Goal: Task Accomplishment & Management: Use online tool/utility

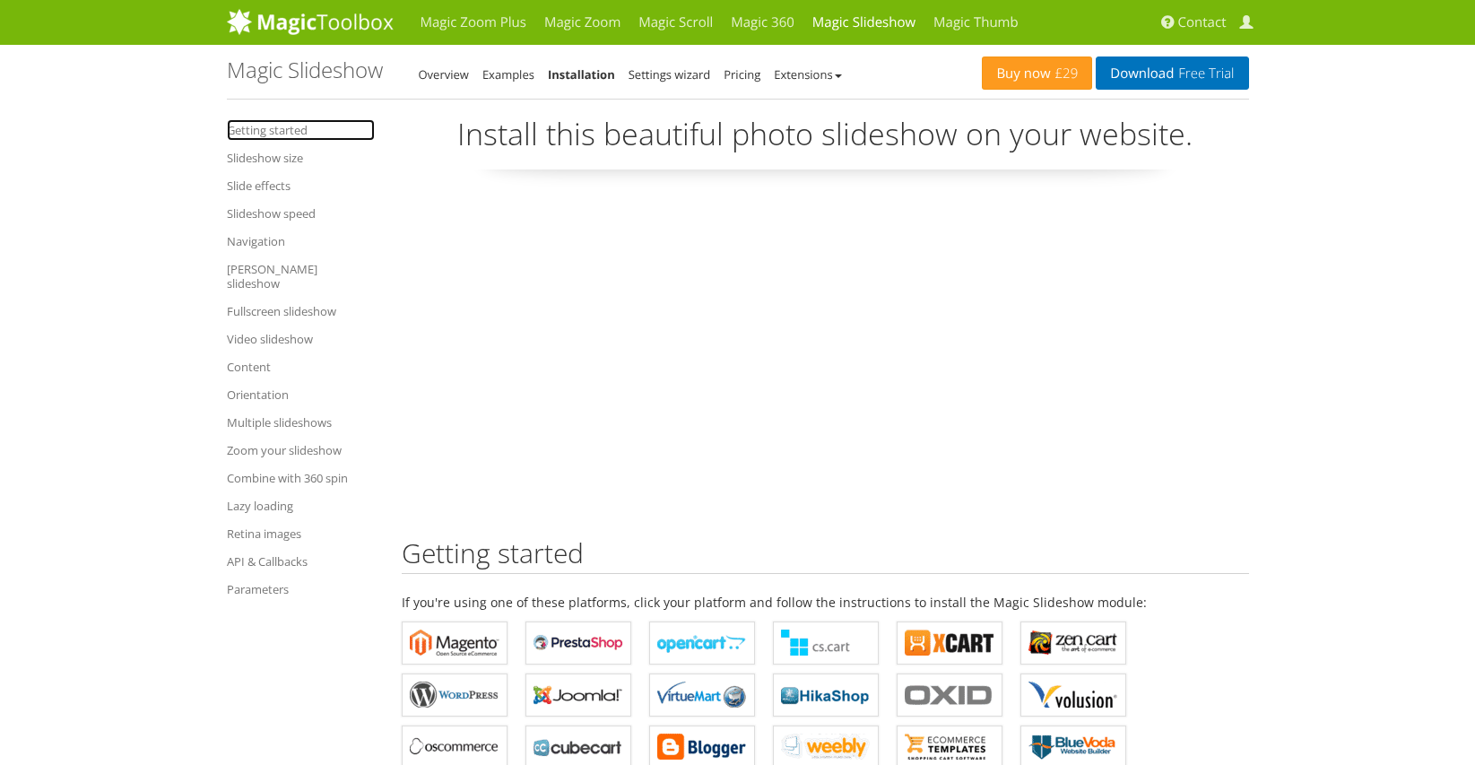
click at [263, 131] on link "Getting started" at bounding box center [301, 130] width 148 height 22
click at [289, 131] on link "Getting started" at bounding box center [301, 130] width 148 height 22
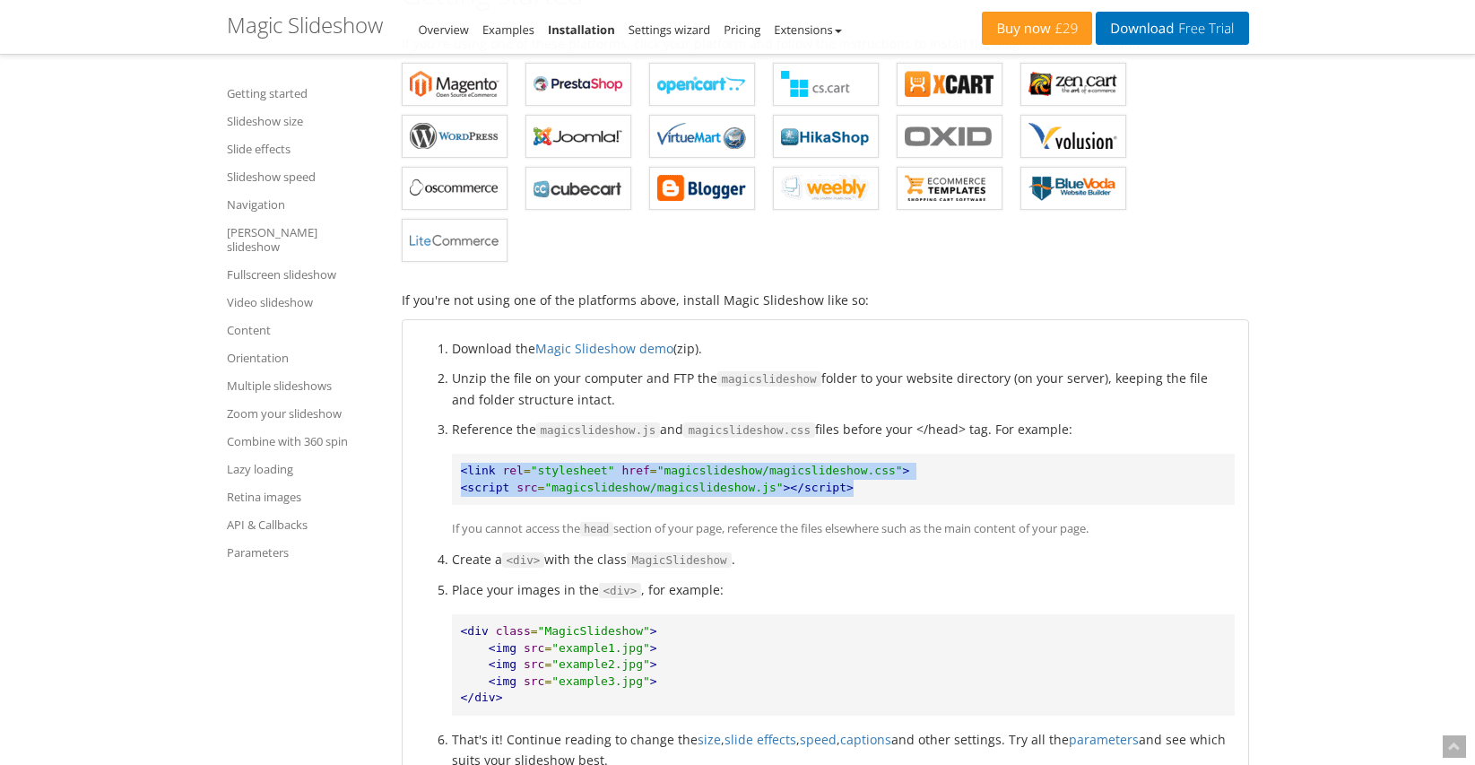
scroll to position [558, 0]
drag, startPoint x: 460, startPoint y: 474, endPoint x: 868, endPoint y: 481, distance: 408.0
click at [869, 482] on pre "<link rel = "stylesheet" href = "magicslideshow/magicslideshow.css" > <script s…" at bounding box center [843, 478] width 783 height 51
copy pre "<link rel = "stylesheet" href = "magicslideshow/magicslideshow.css" > <script s…"
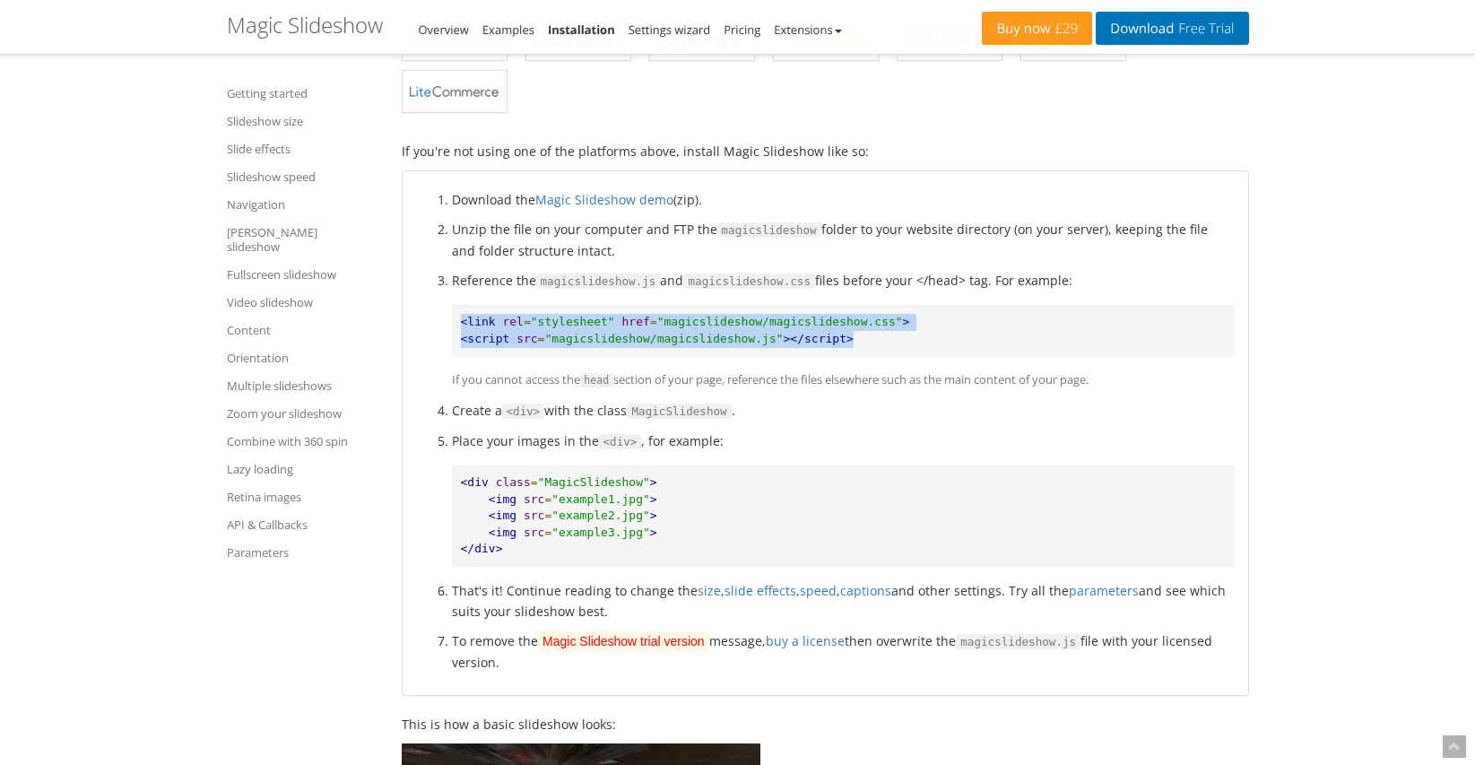
scroll to position [709, 0]
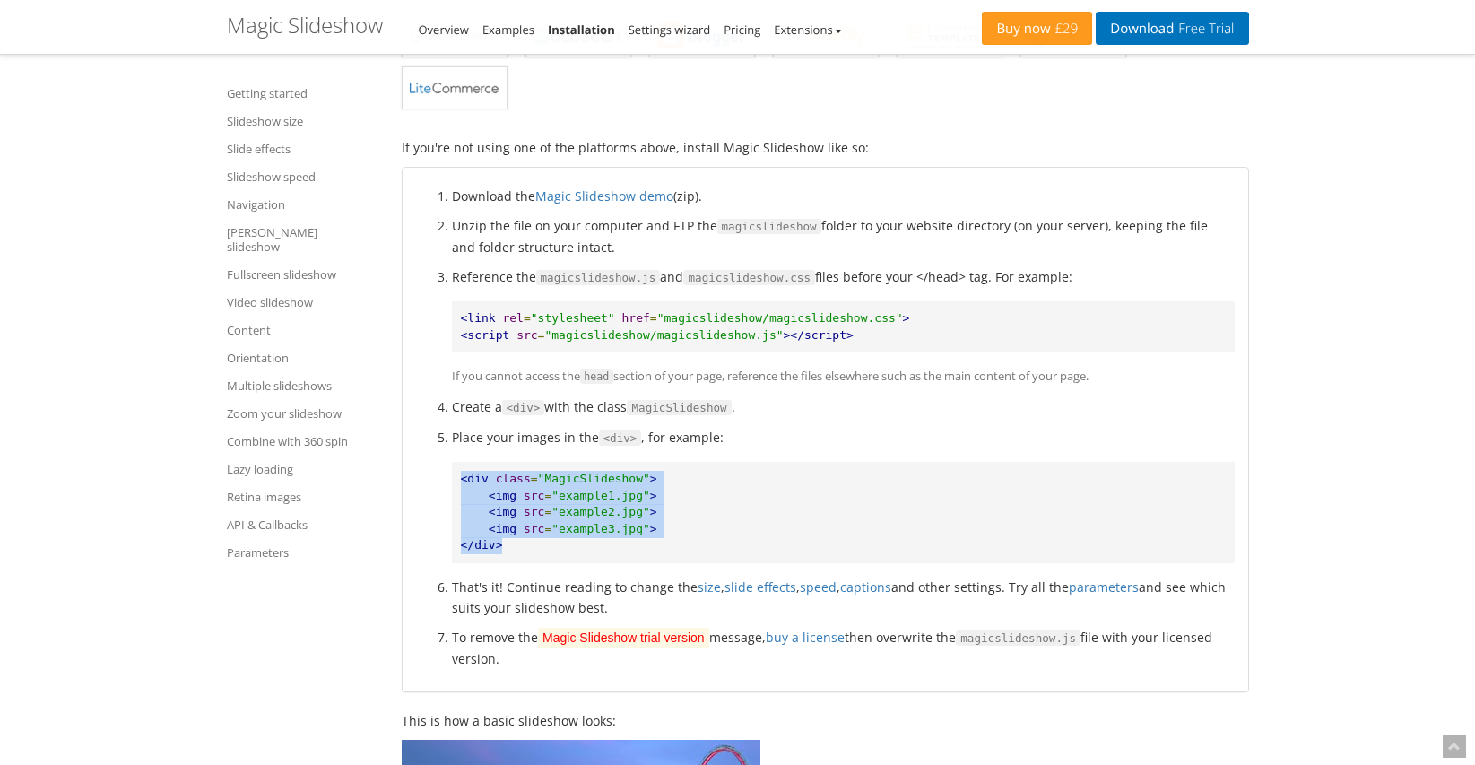
drag, startPoint x: 463, startPoint y: 482, endPoint x: 534, endPoint y: 544, distance: 94.7
click at [533, 545] on pre "<div class = "MagicSlideshow" > <img src = "example1.jpg" > <img src = "example…" at bounding box center [843, 512] width 783 height 101
copy pre "<div class = "MagicSlideshow" > <img src = "example1.jpg" > <img src = "example…"
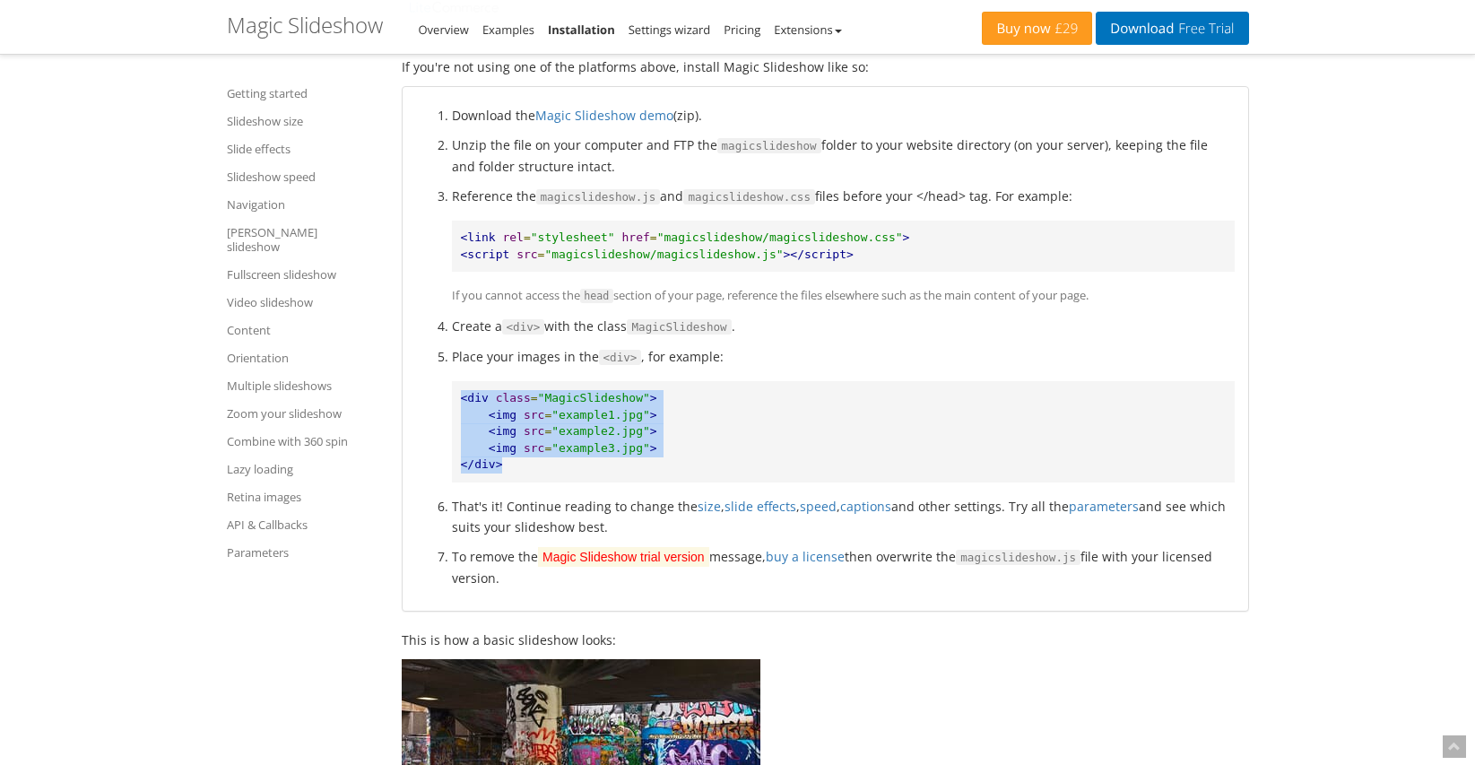
scroll to position [788, 0]
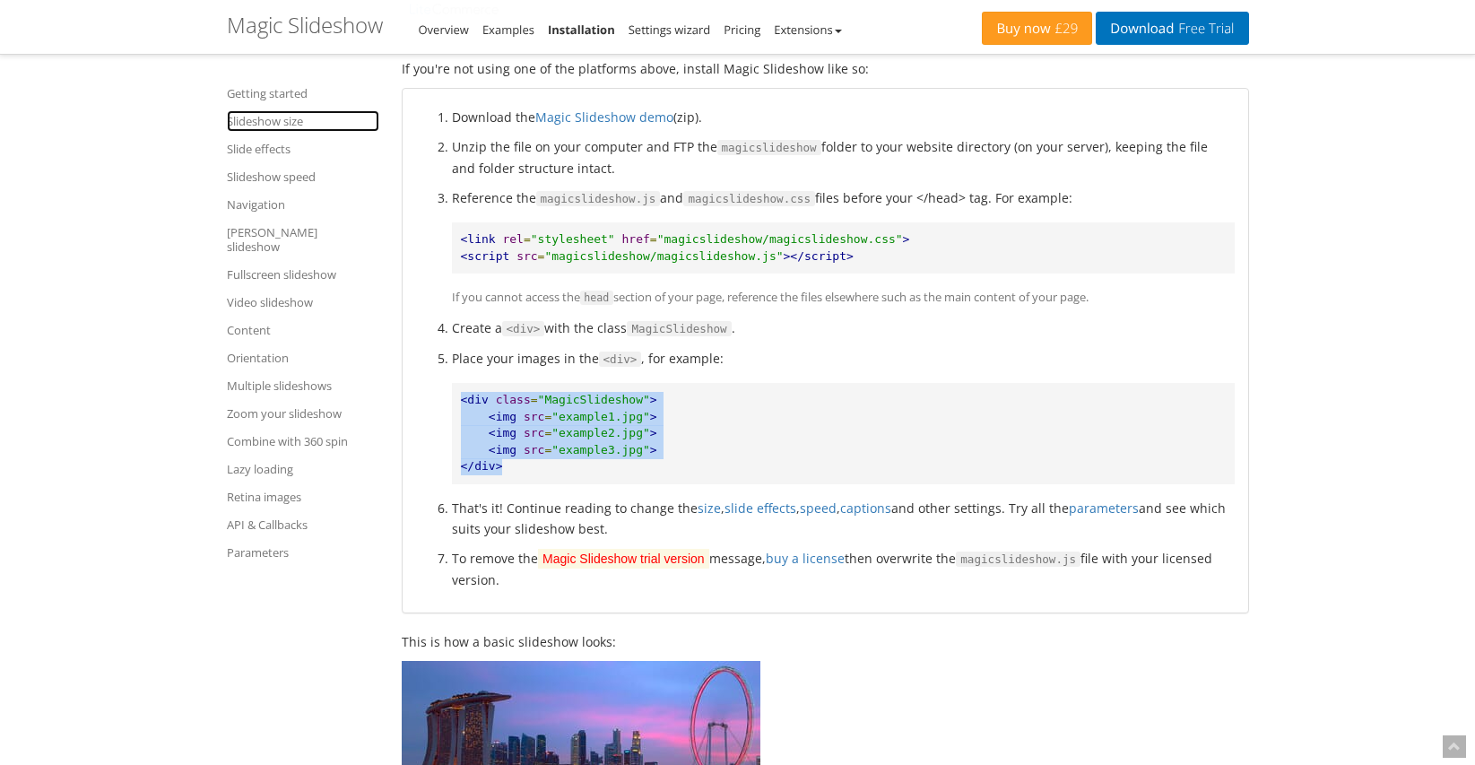
click at [270, 120] on link "Slideshow size" at bounding box center [303, 121] width 152 height 22
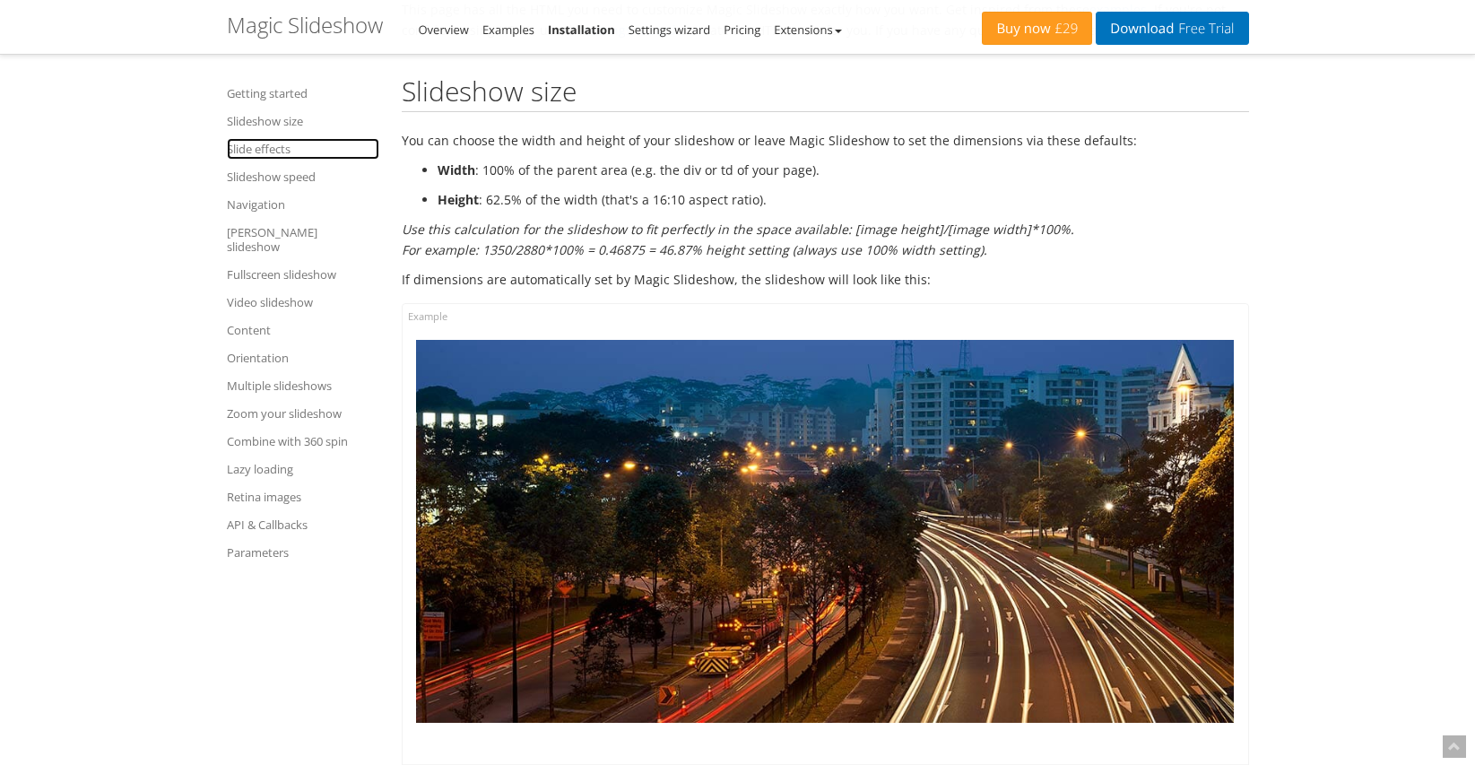
click at [274, 150] on link "Slide effects" at bounding box center [303, 149] width 152 height 22
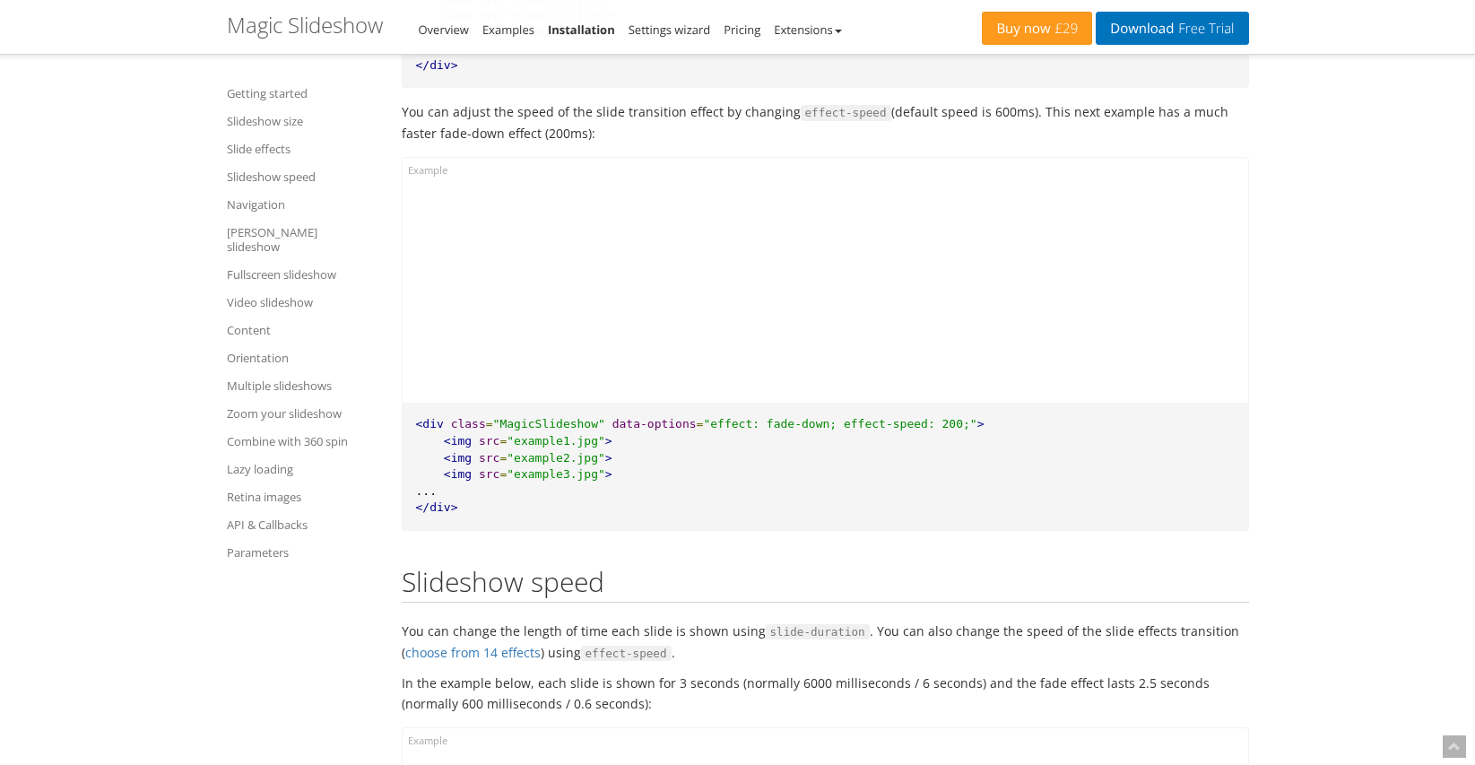
scroll to position [4509, 0]
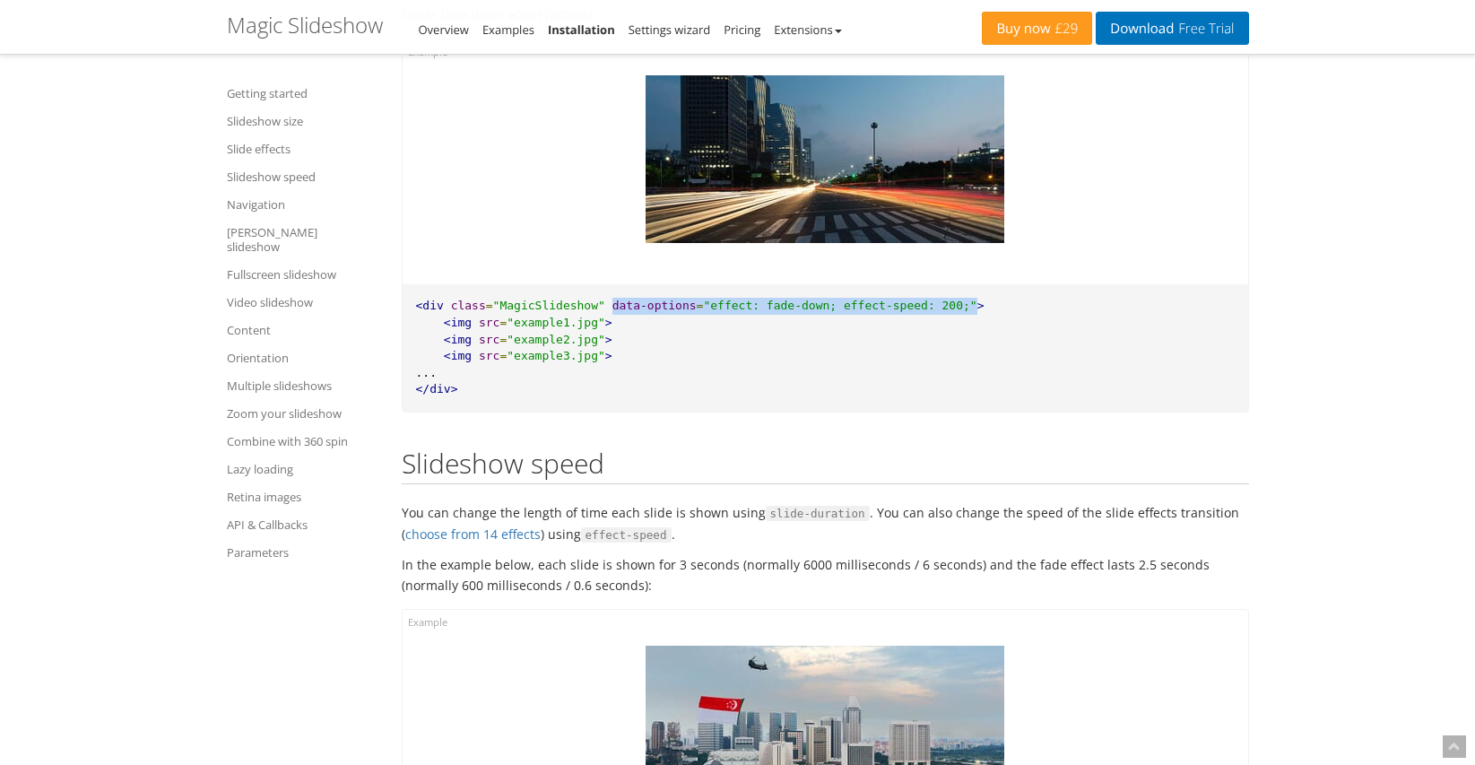
drag, startPoint x: 611, startPoint y: 290, endPoint x: 978, endPoint y: 294, distance: 366.7
click at [978, 294] on pre "<div class = "MagicSlideshow" data-options = "effect: fade-down; effect-speed: …" at bounding box center [826, 347] width 846 height 126
copy pre "data-options = "effect: fade-down; effect-speed: 200;""
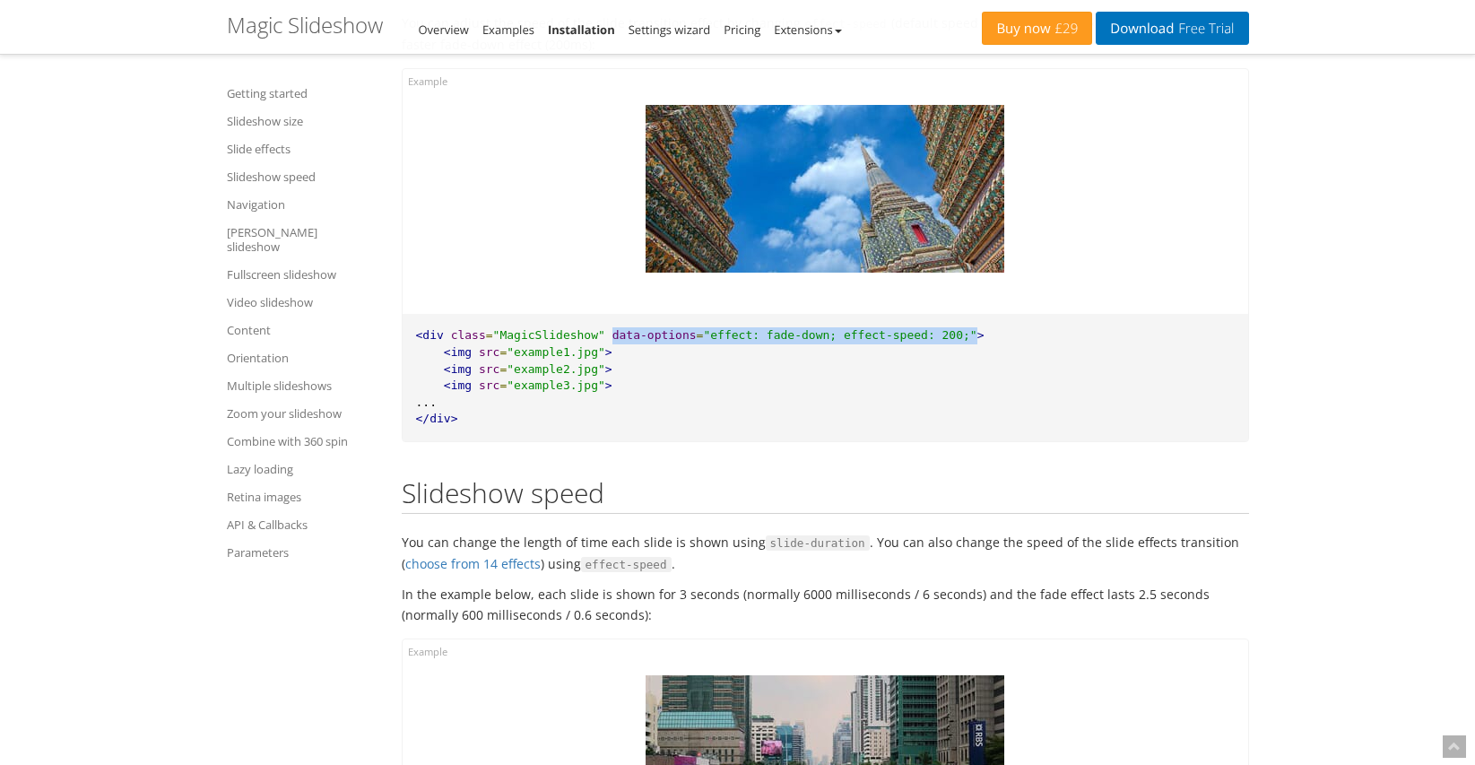
scroll to position [4458, 0]
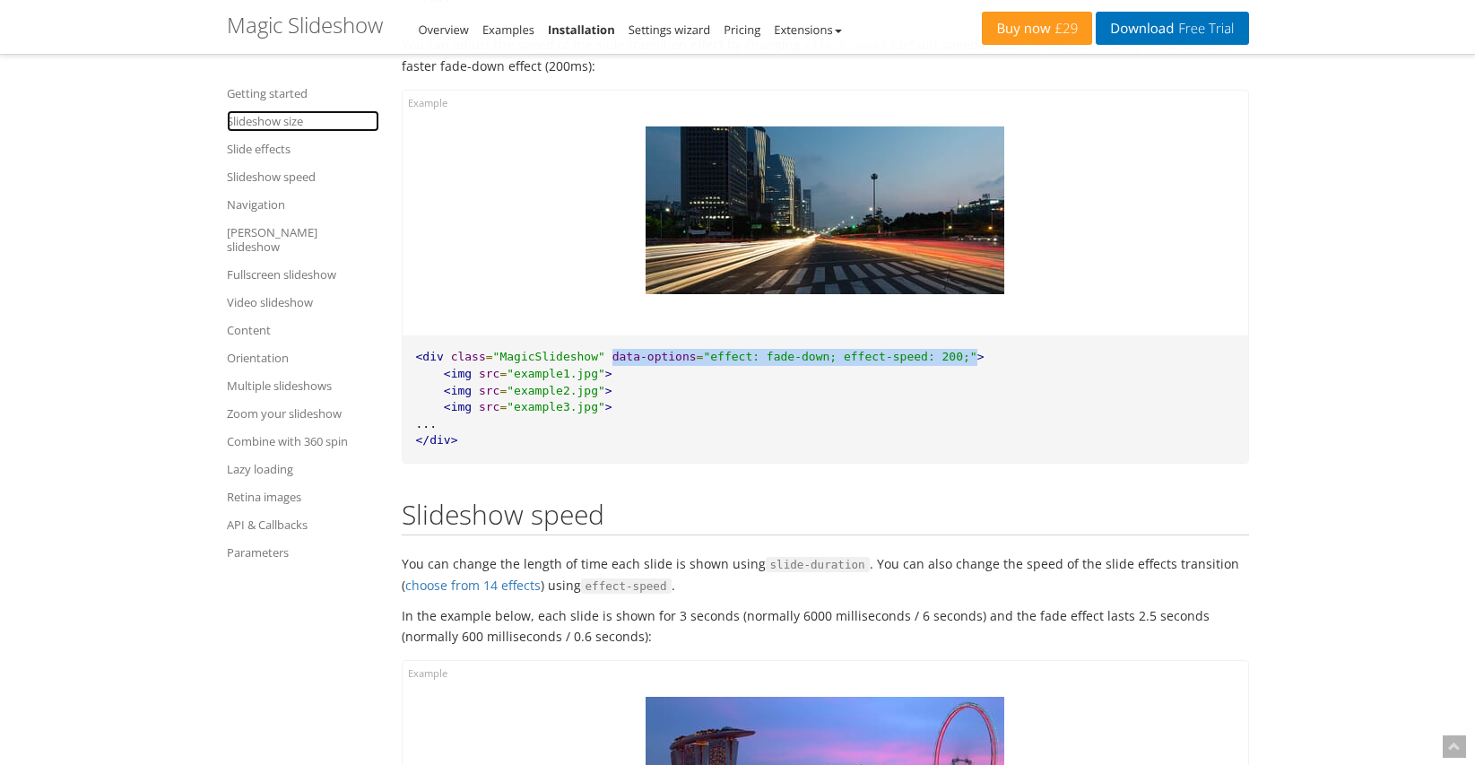
click at [261, 122] on link "Slideshow size" at bounding box center [303, 121] width 152 height 22
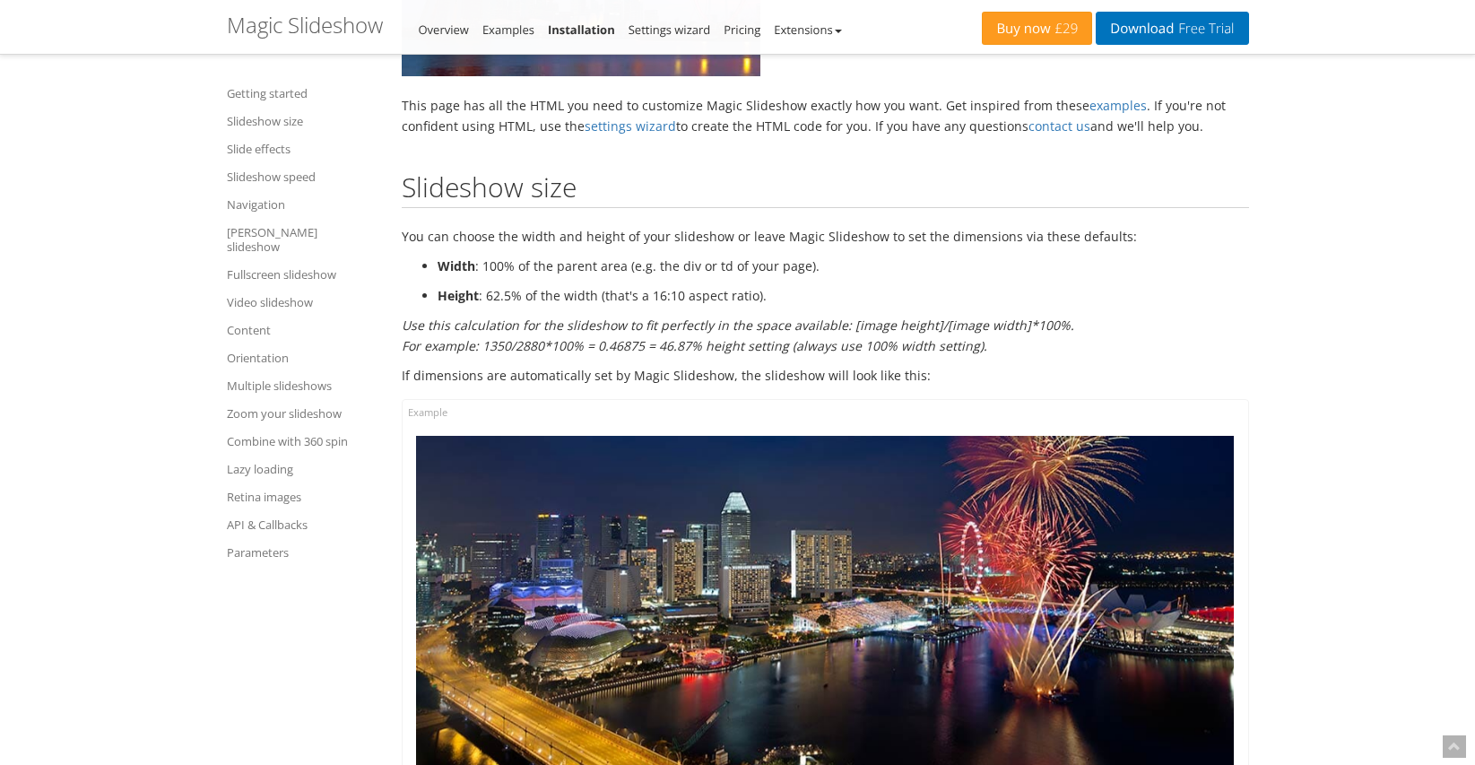
scroll to position [1539, 0]
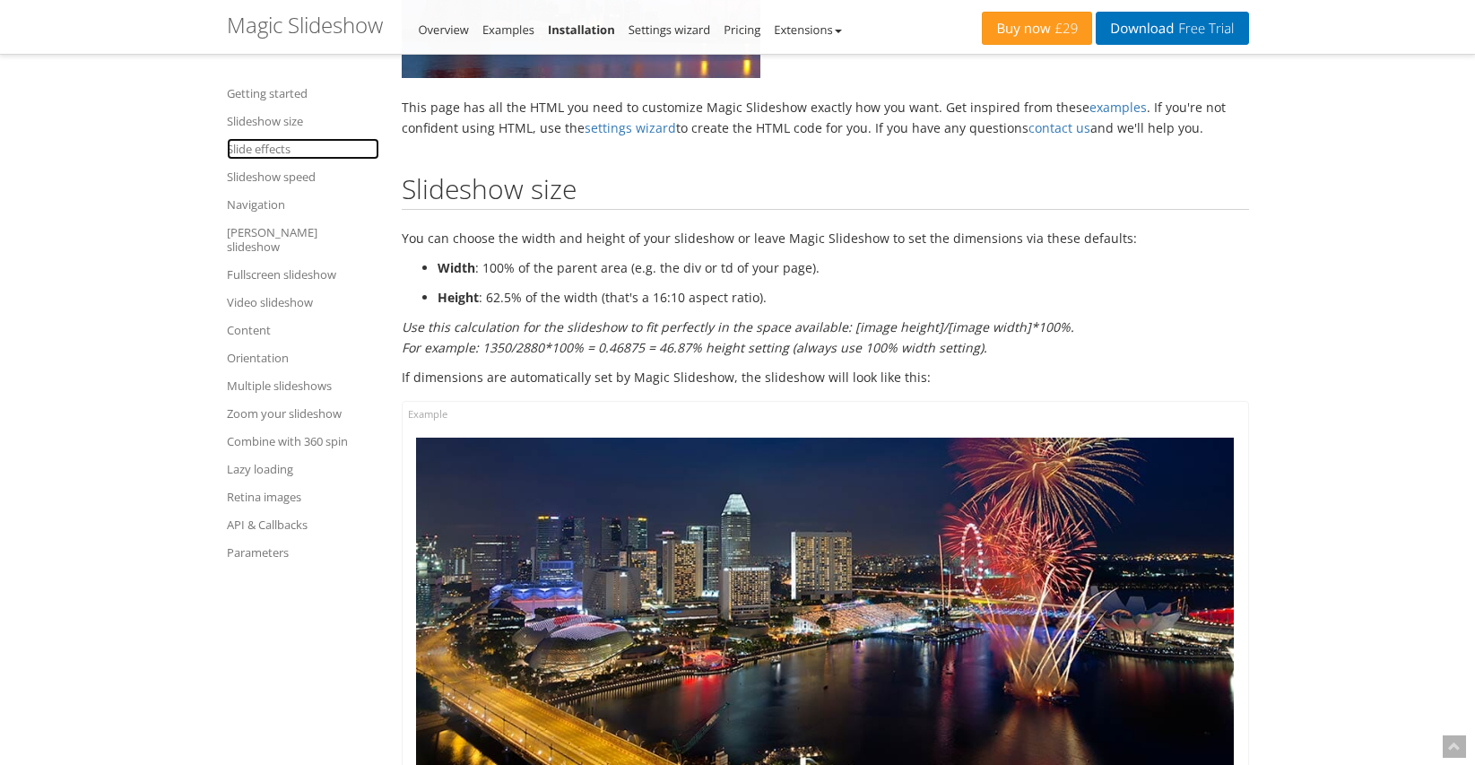
click at [258, 149] on link "Slide effects" at bounding box center [303, 149] width 152 height 22
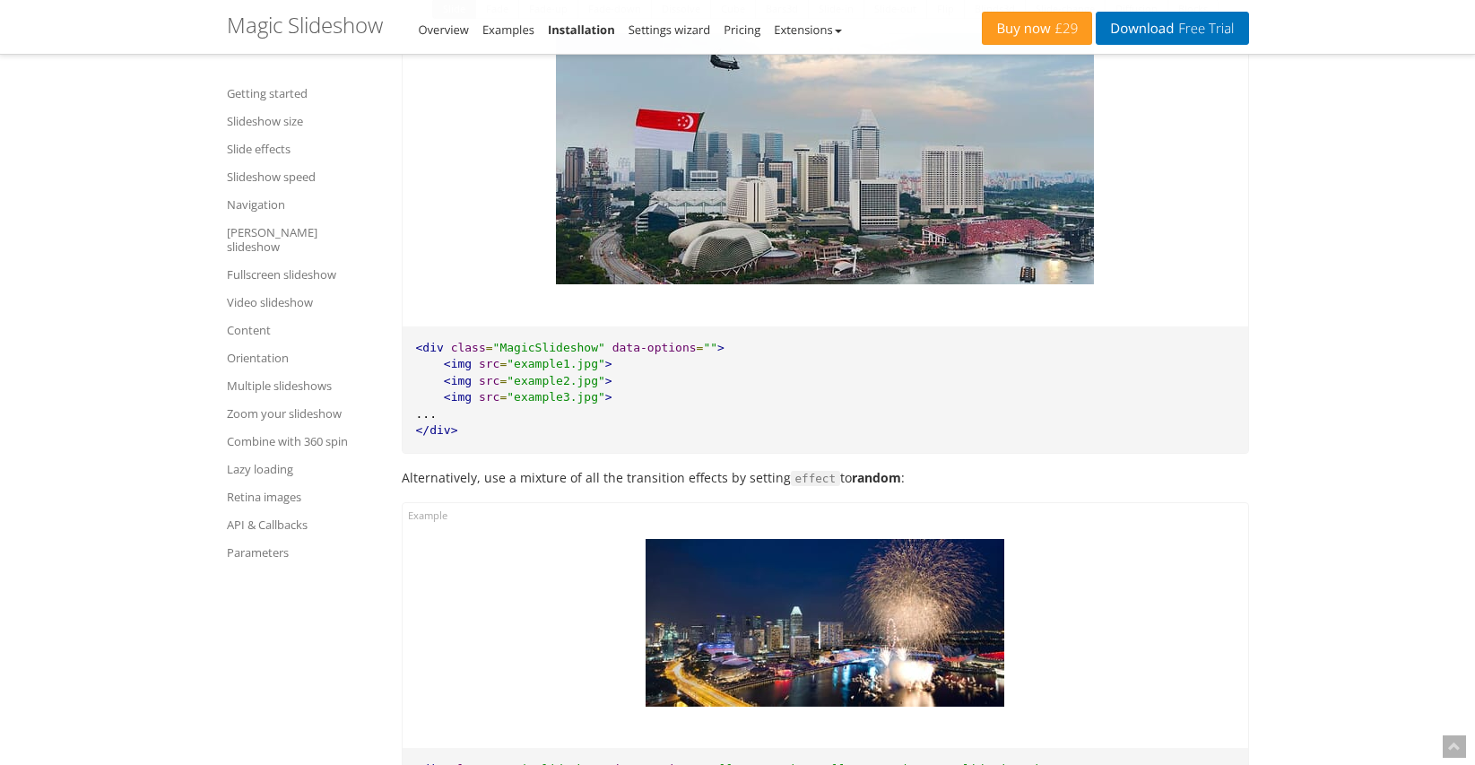
scroll to position [3599, 0]
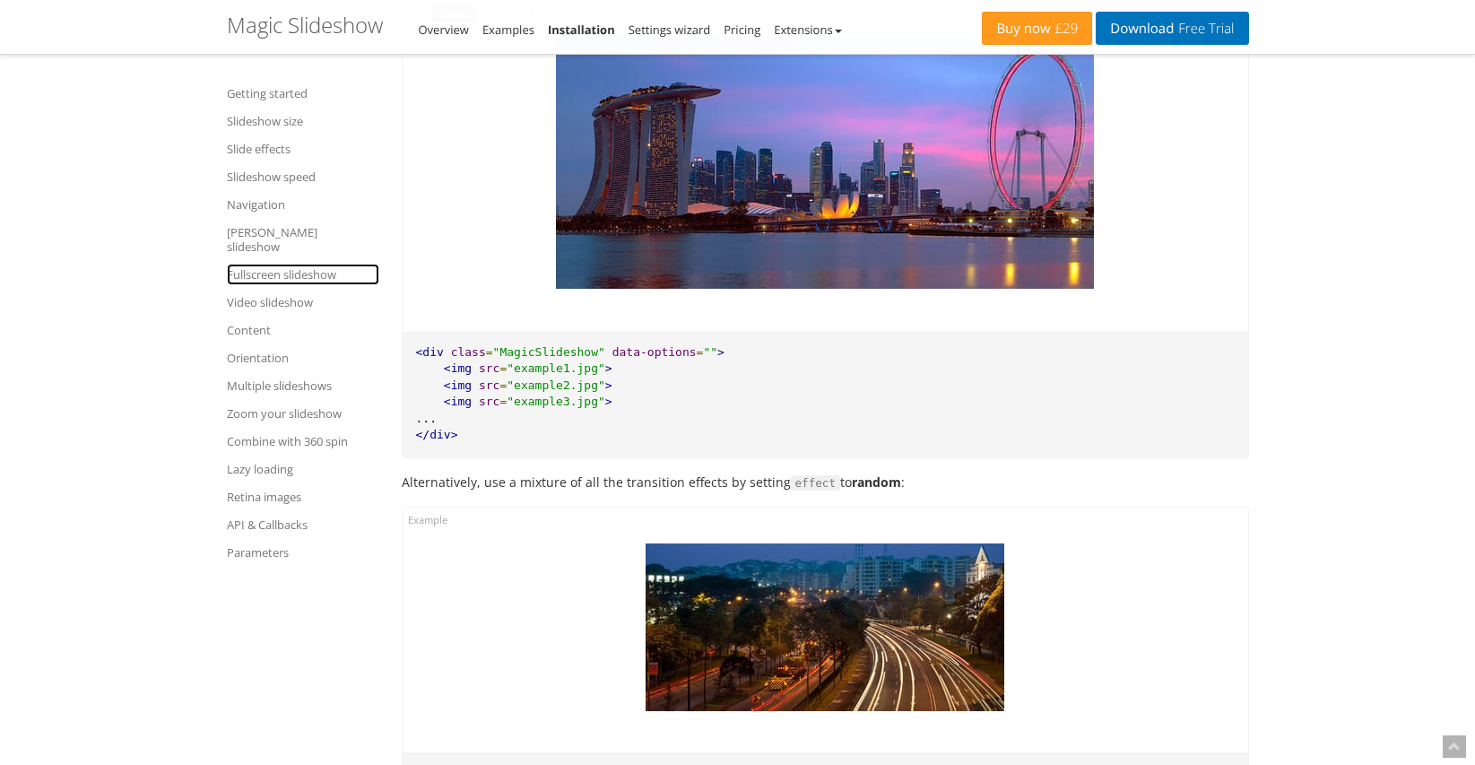
click at [283, 264] on link "Fullscreen slideshow" at bounding box center [303, 275] width 152 height 22
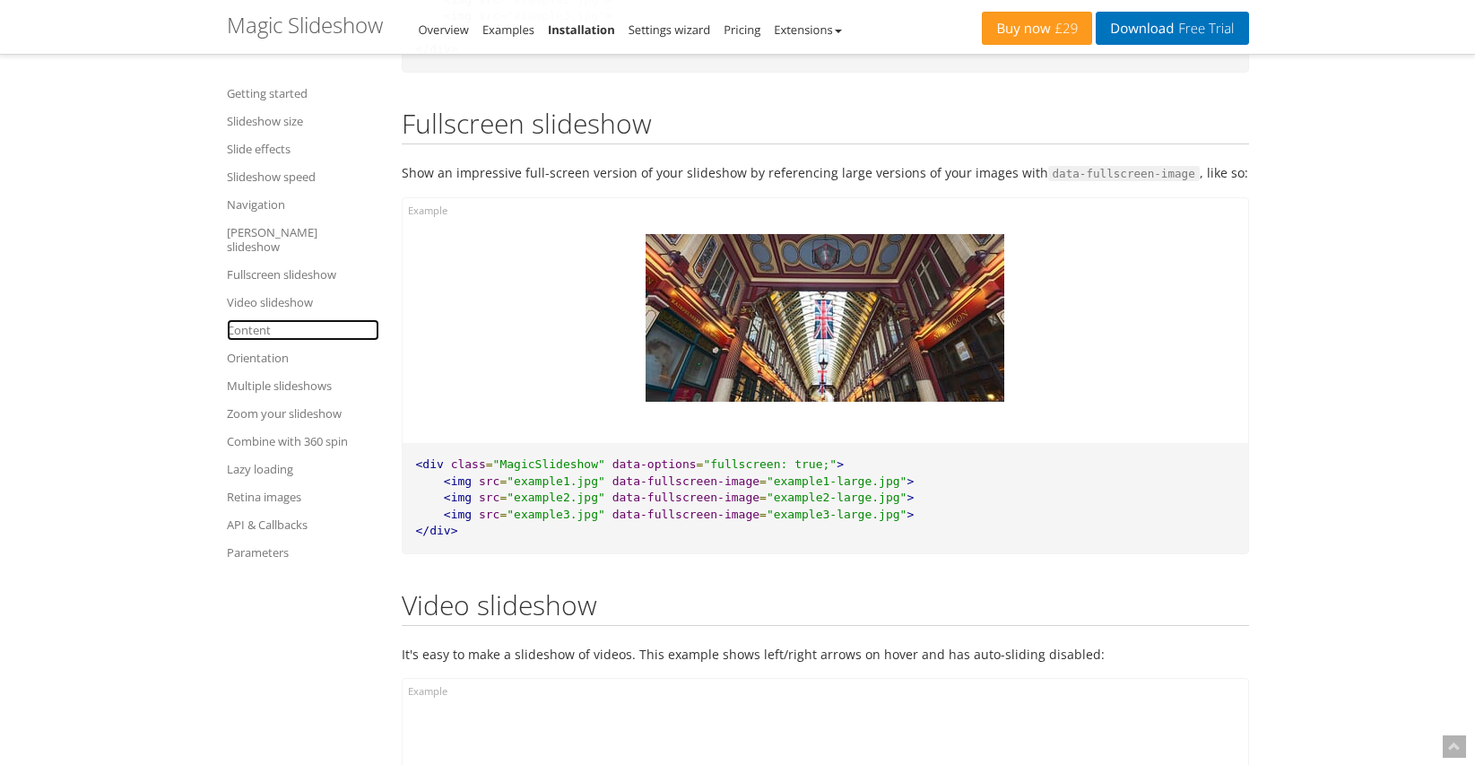
click at [249, 319] on link "Content" at bounding box center [303, 330] width 152 height 22
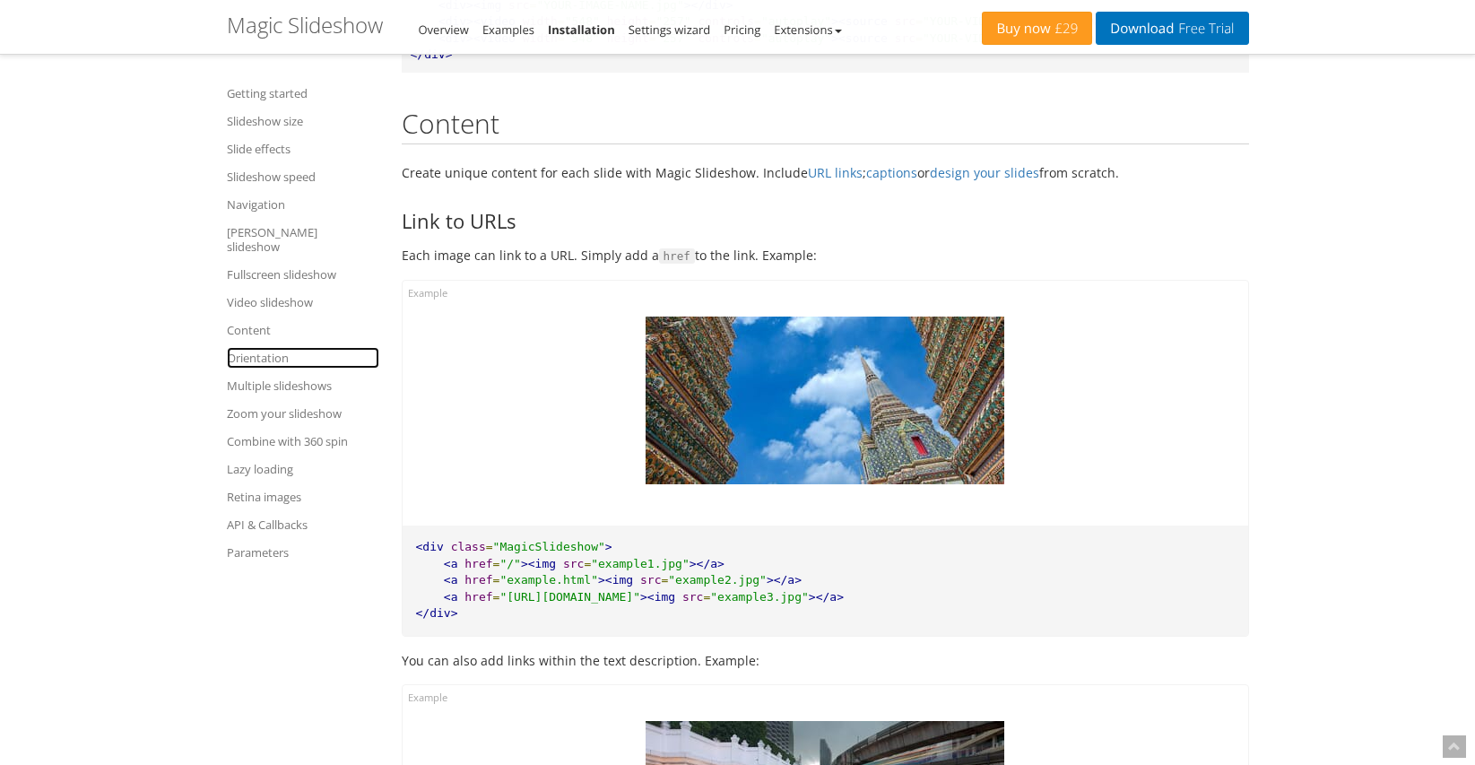
click at [265, 347] on link "Orientation" at bounding box center [303, 358] width 152 height 22
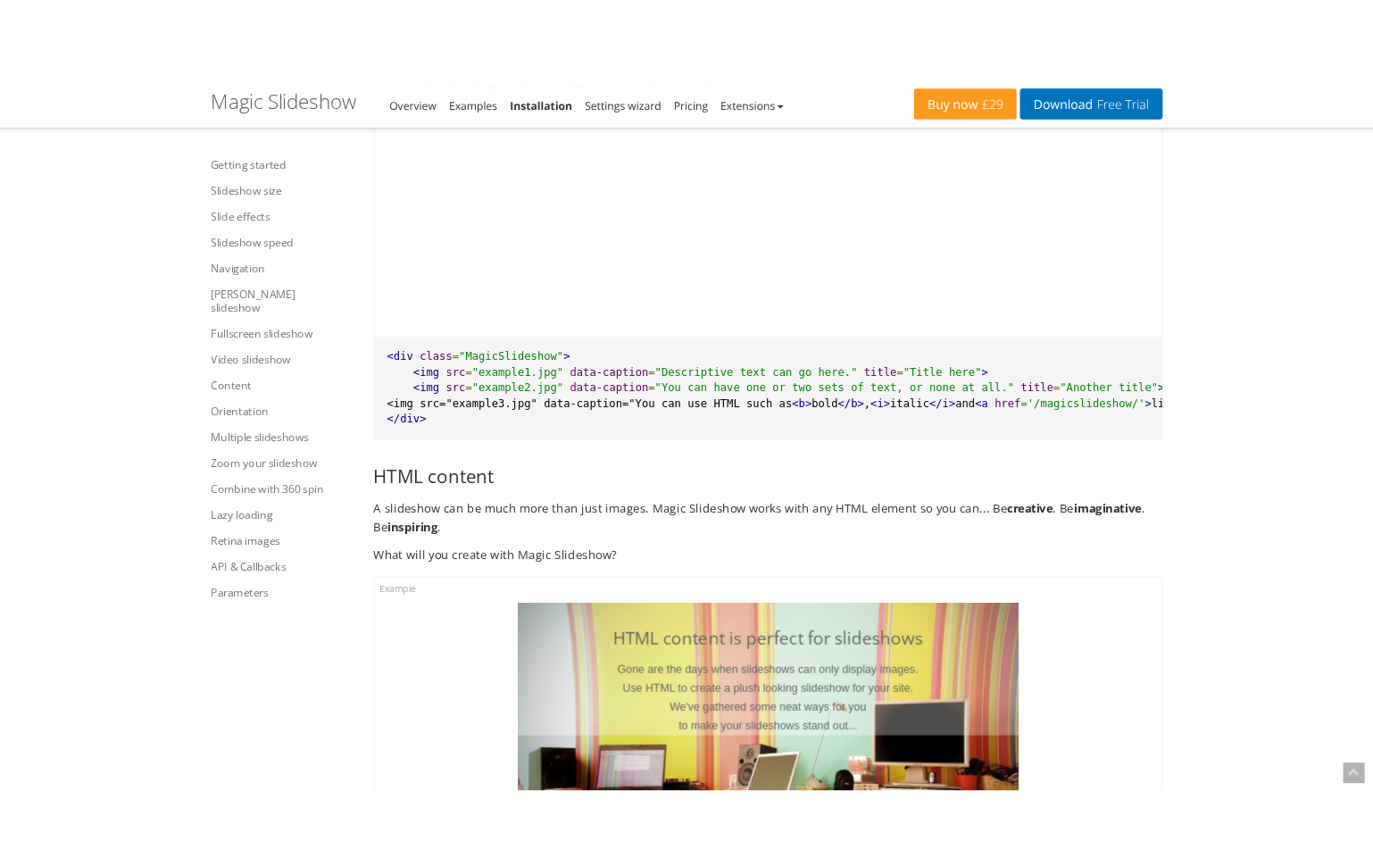
scroll to position [18032, 0]
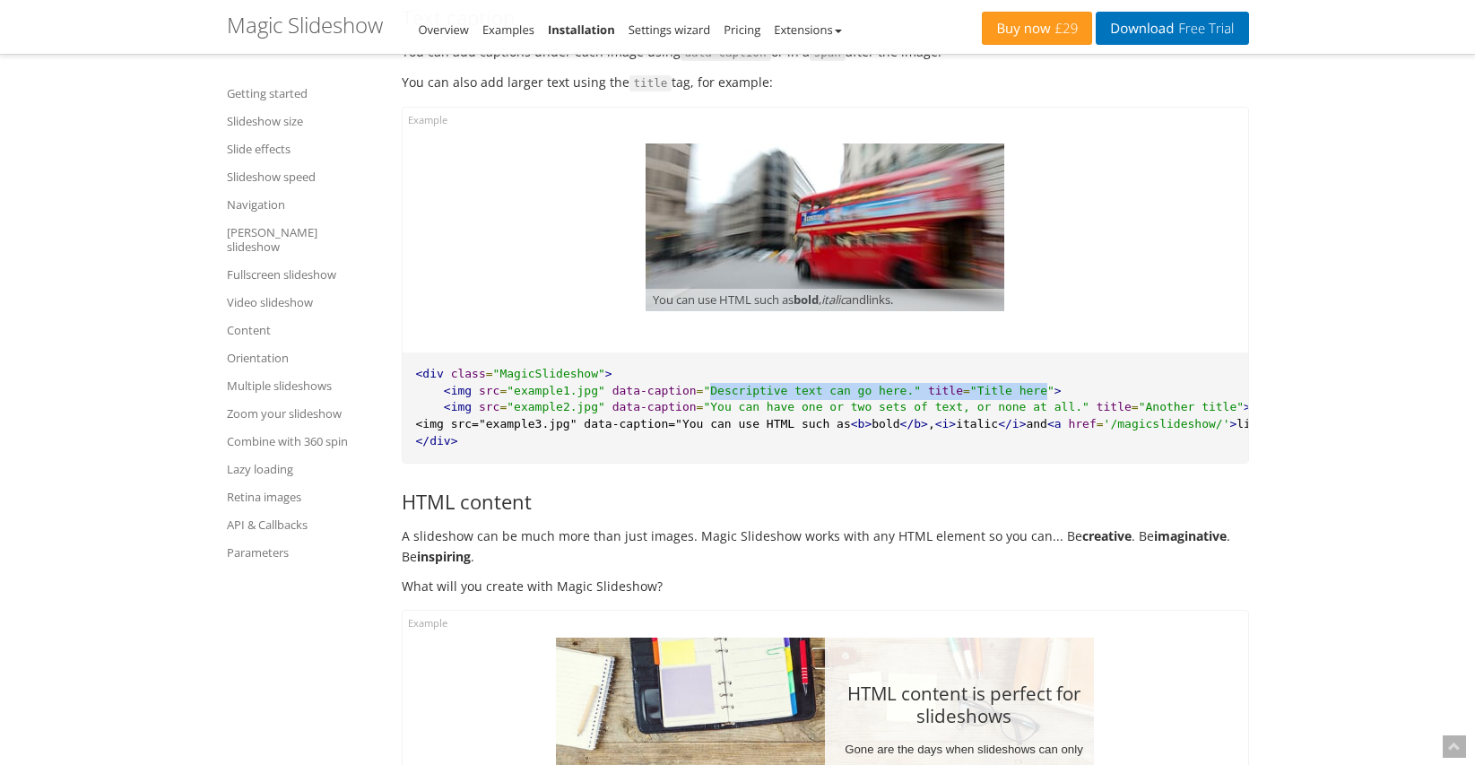
drag, startPoint x: 710, startPoint y: 362, endPoint x: 1047, endPoint y: 365, distance: 337.1
click at [1047, 365] on pre "<div class = "MagicSlideshow" > <img src = "example1.jpg" data-caption = "Descr…" at bounding box center [826, 407] width 846 height 110
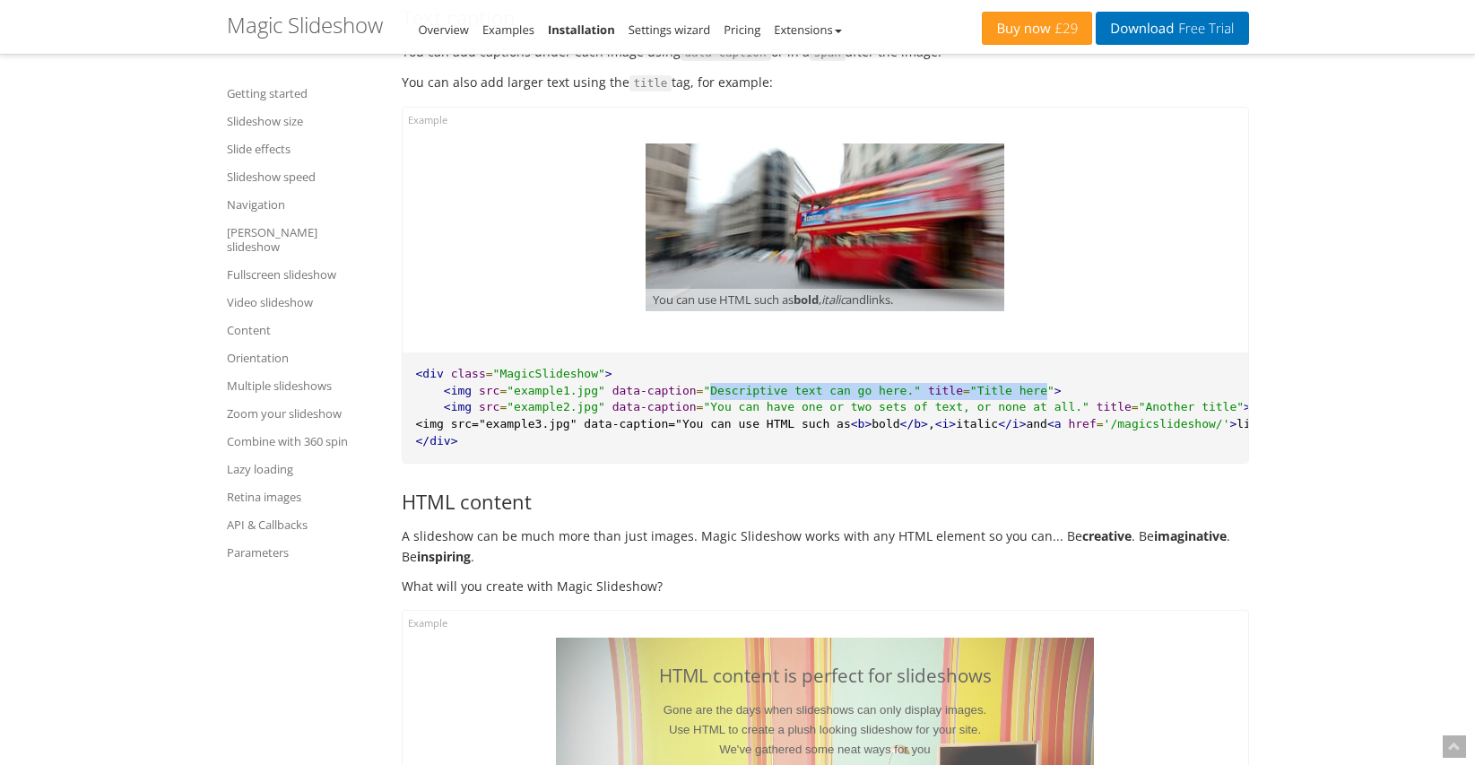
copy pre "Descriptive text can go here." title = "Title here"
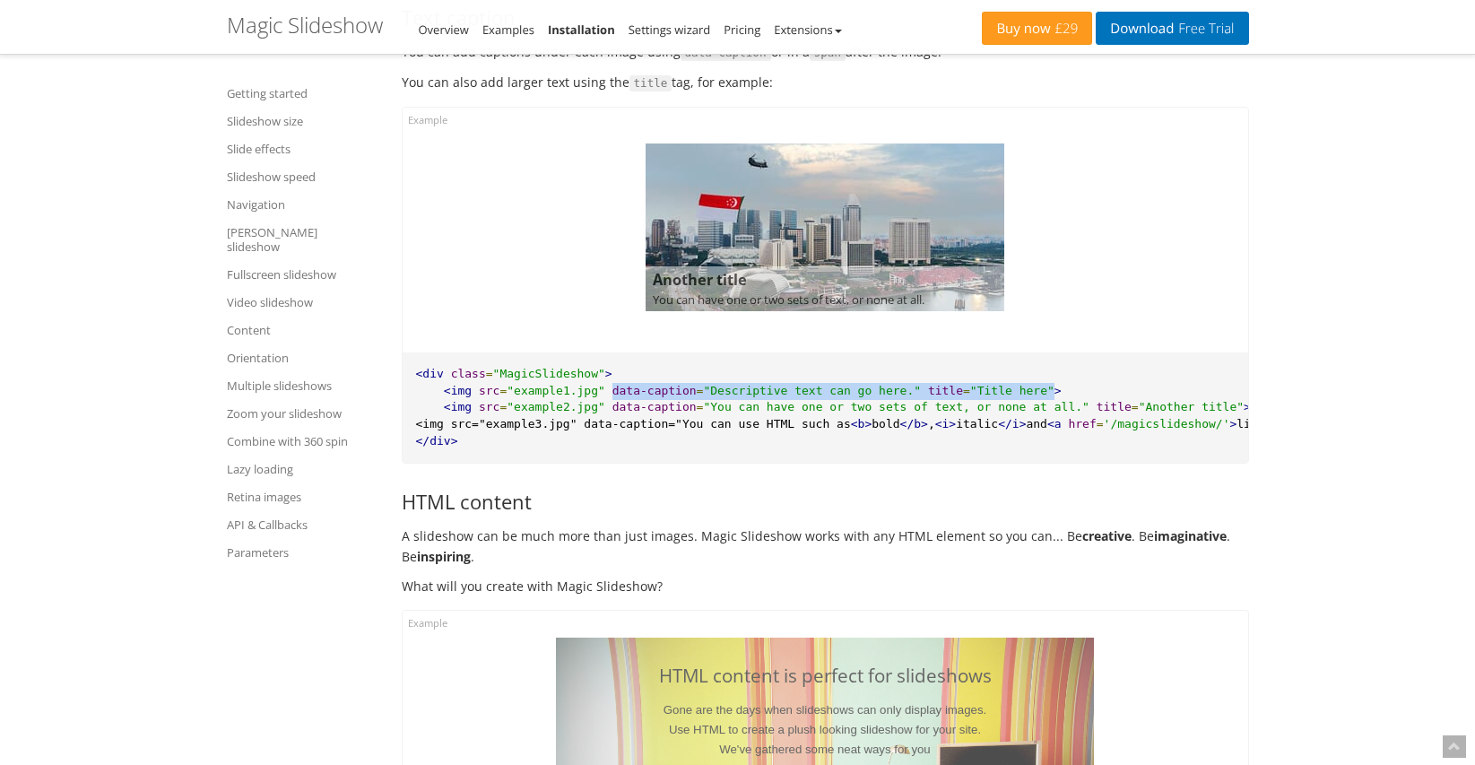
drag, startPoint x: 611, startPoint y: 364, endPoint x: 1053, endPoint y: 366, distance: 441.1
click at [1054, 360] on pre "<div class = "MagicSlideshow" > <img src = "example1.jpg" data-caption = "Descr…" at bounding box center [826, 407] width 846 height 110
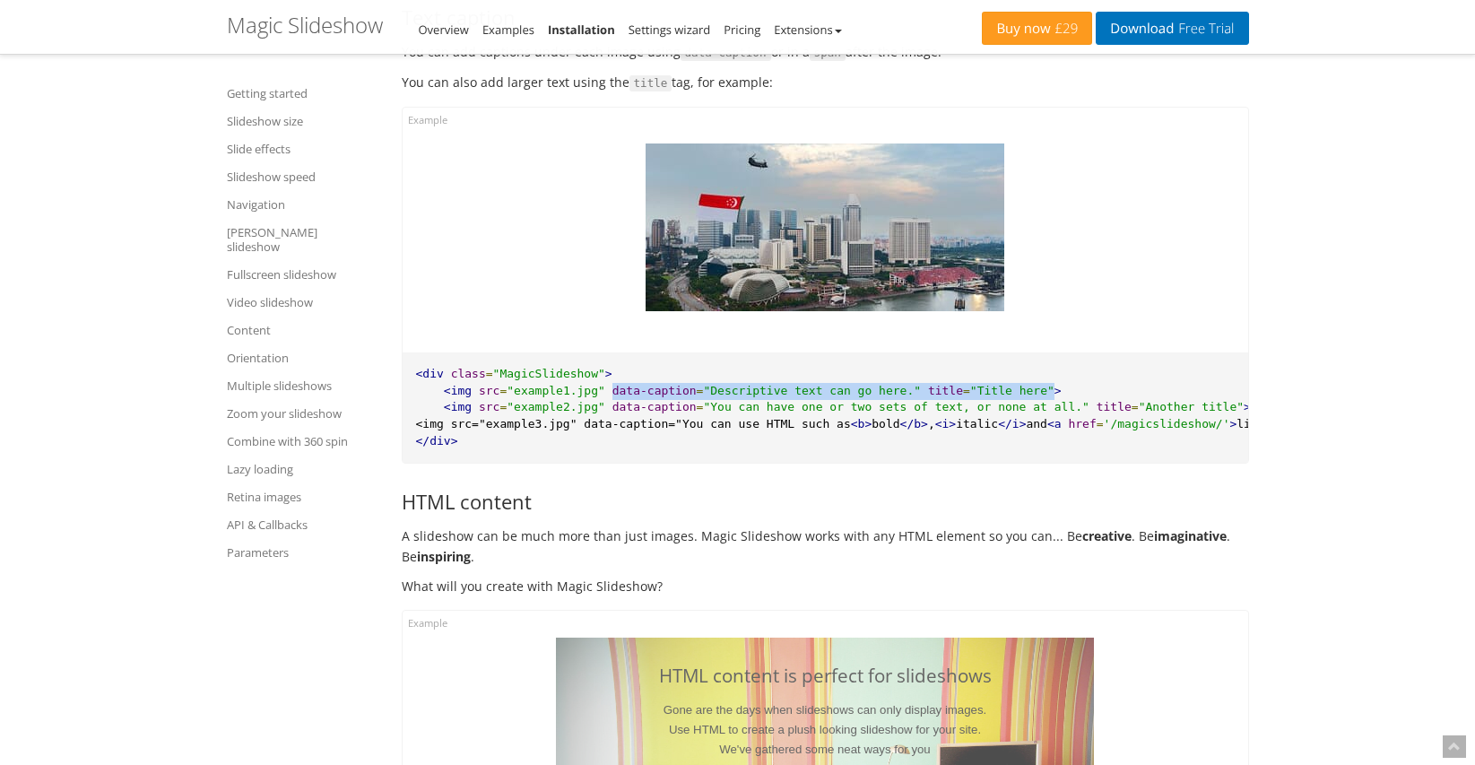
copy pre "data-caption = "Descriptive text can go here." title = "Title here""
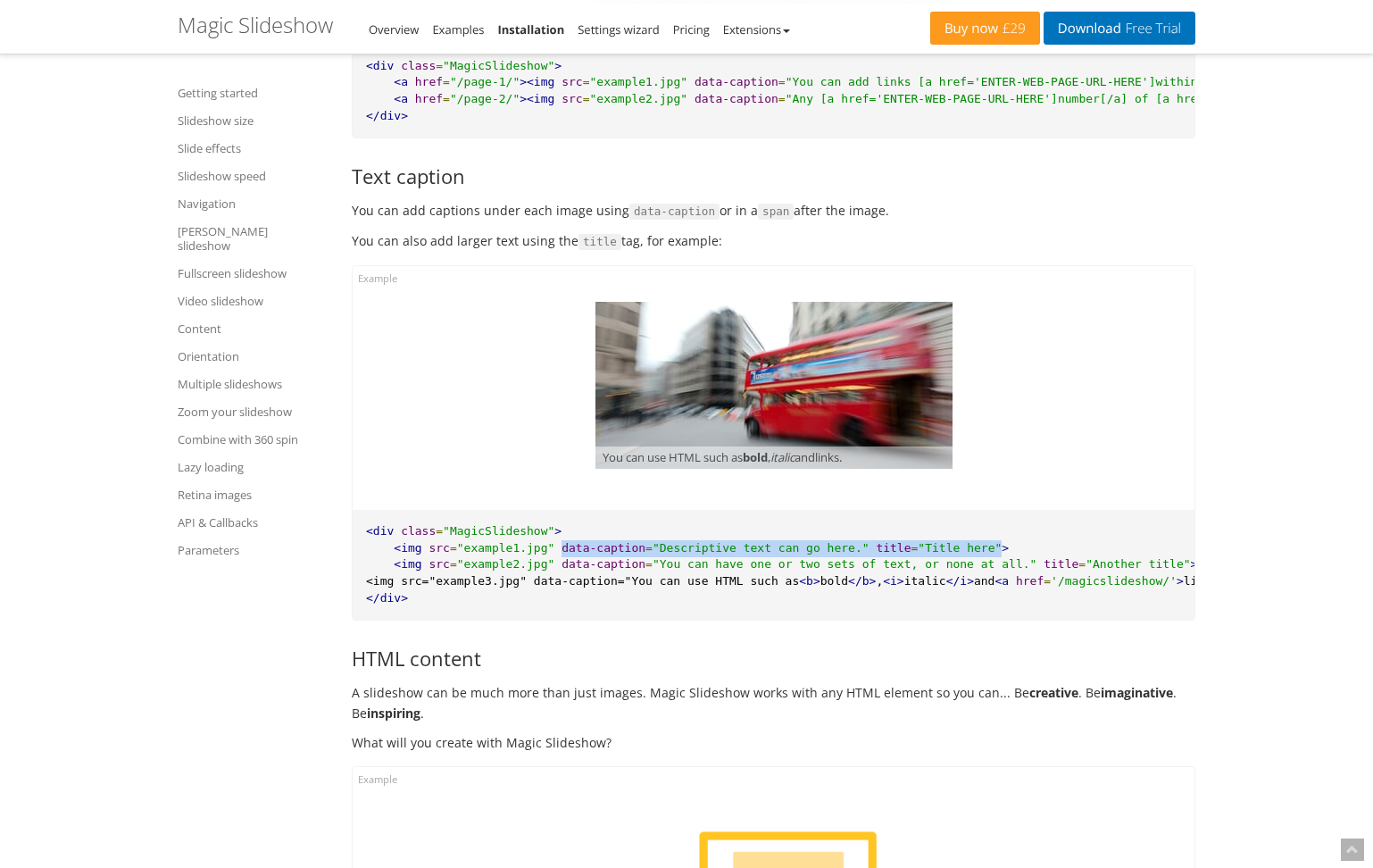
scroll to position [17871, 0]
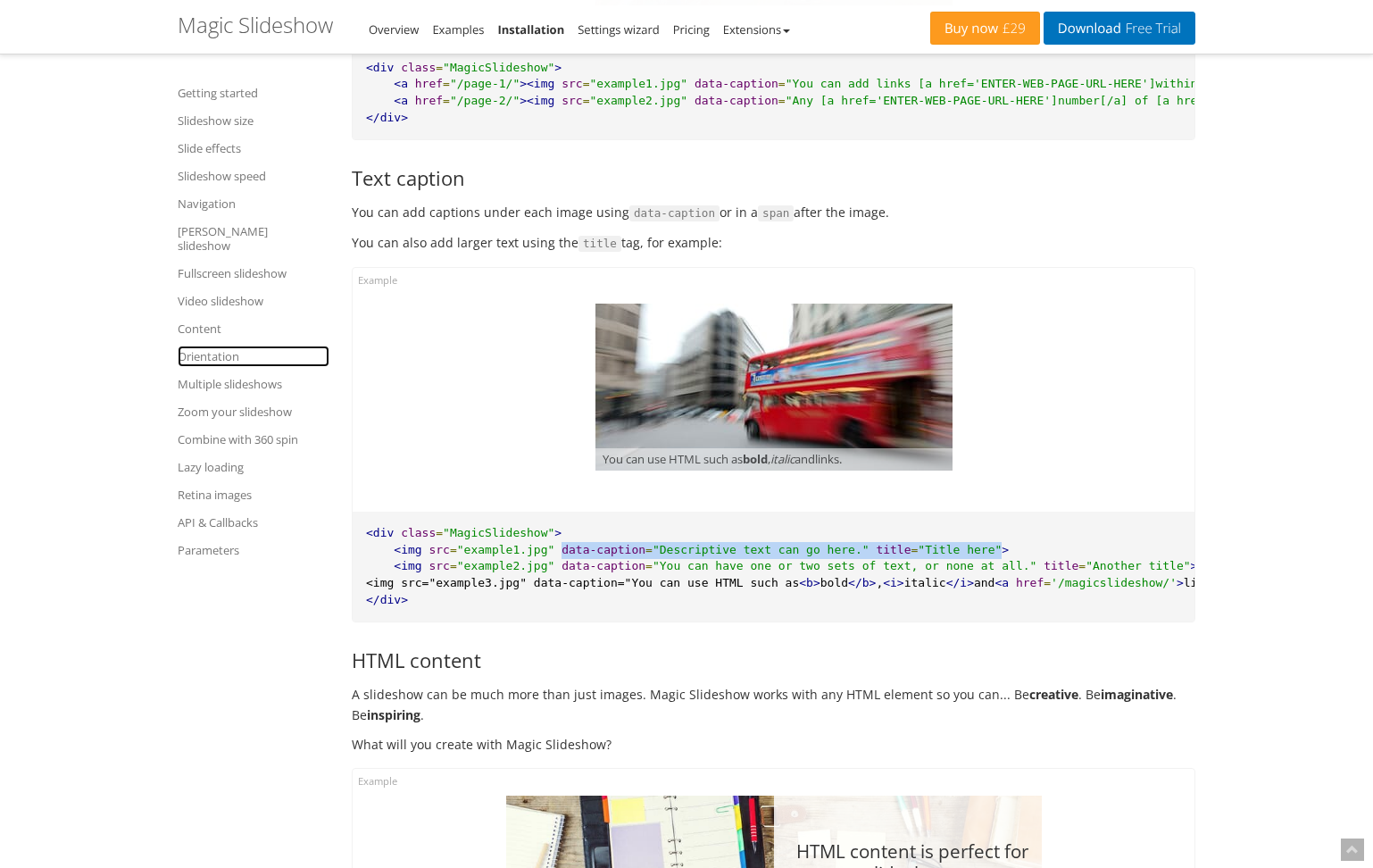
click at [210, 345] on link "Orientation" at bounding box center [253, 356] width 151 height 22
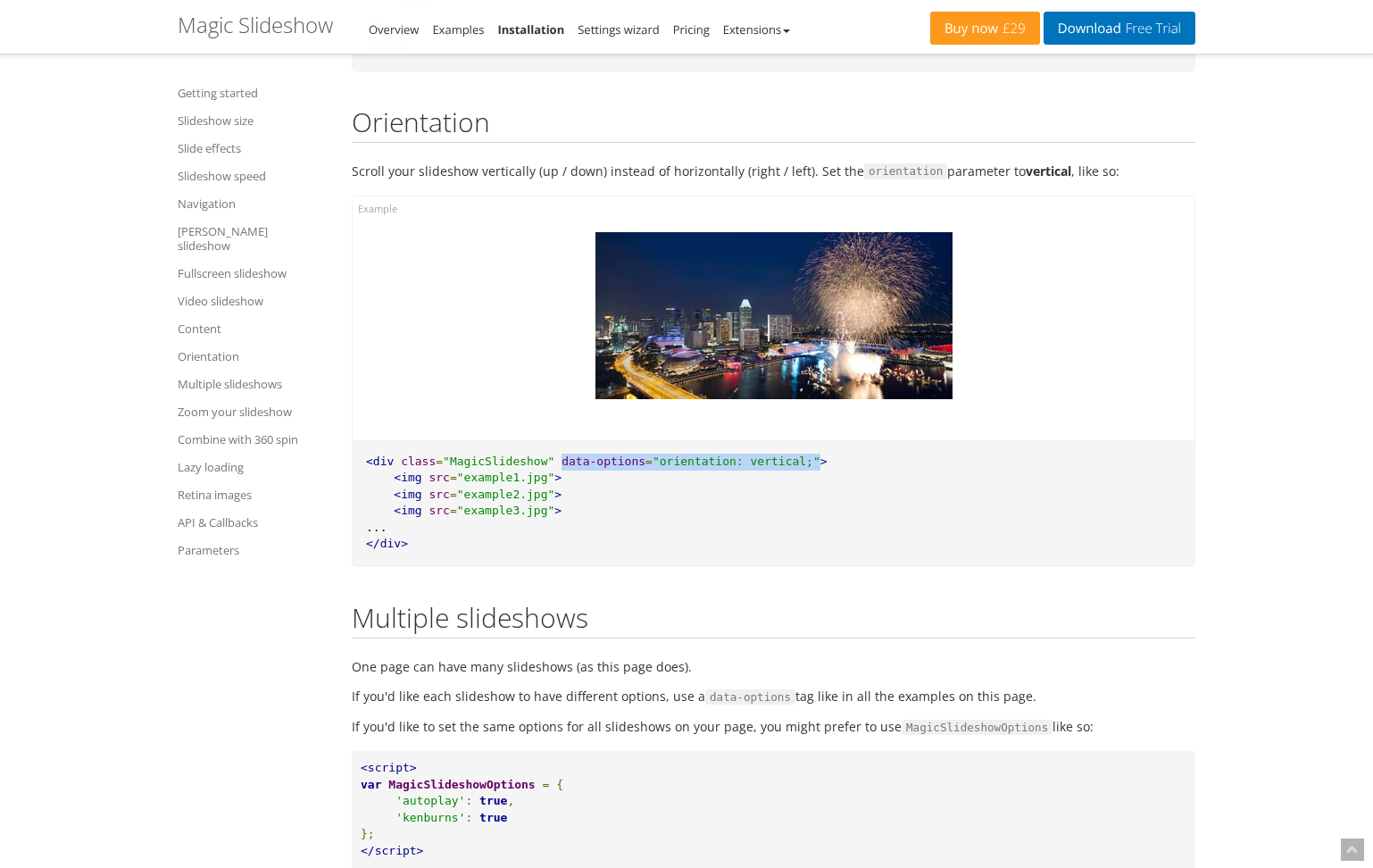
drag, startPoint x: 561, startPoint y: 436, endPoint x: 818, endPoint y: 434, distance: 257.0
click at [818, 440] on pre "<div class = "MagicSlideshow" data-options = "orientation: vertical;" > <img sr…" at bounding box center [774, 503] width 842 height 125
copy pre "data-options = "orientation: vertical;""
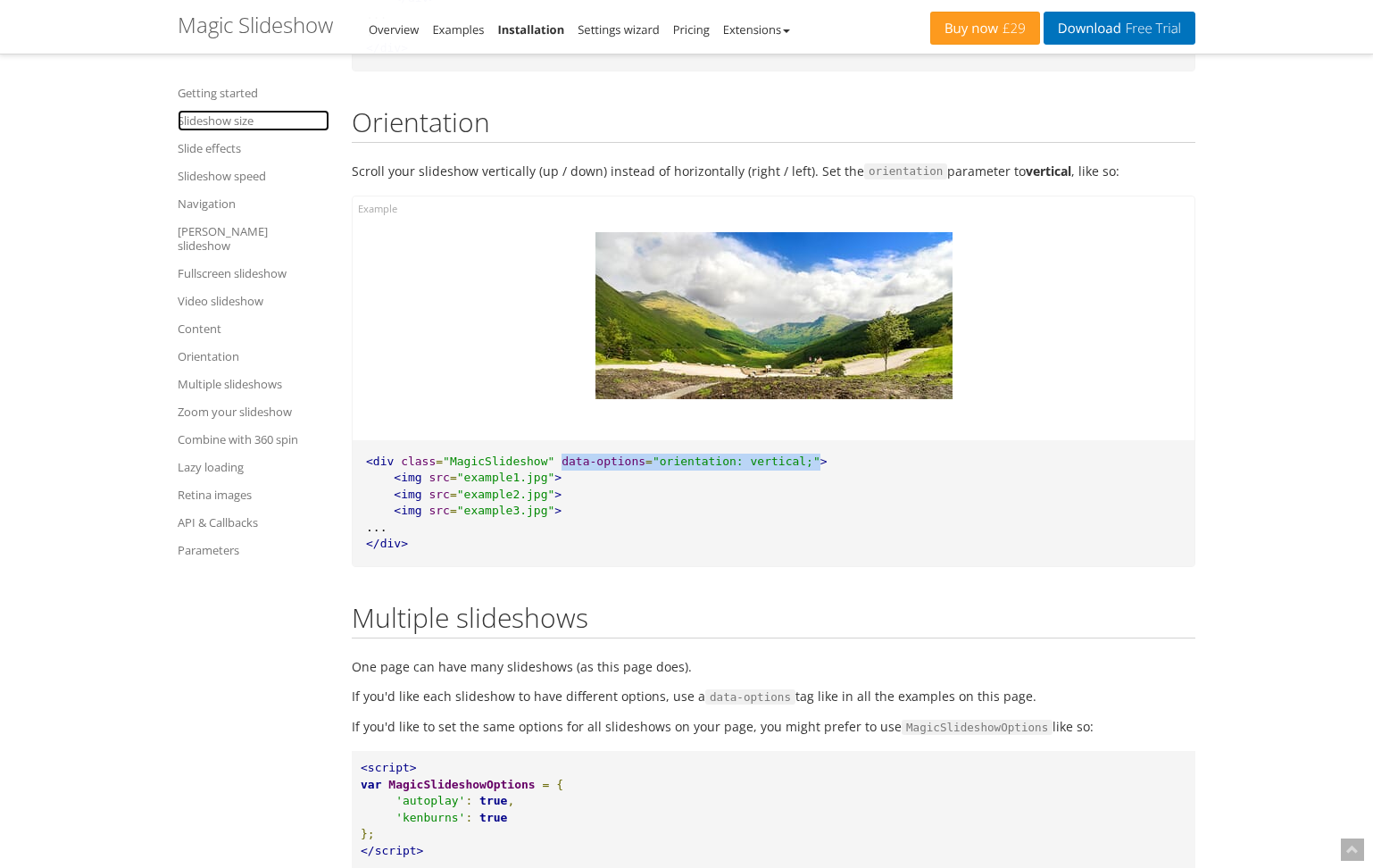
click at [212, 120] on link "Slideshow size" at bounding box center [253, 120] width 151 height 22
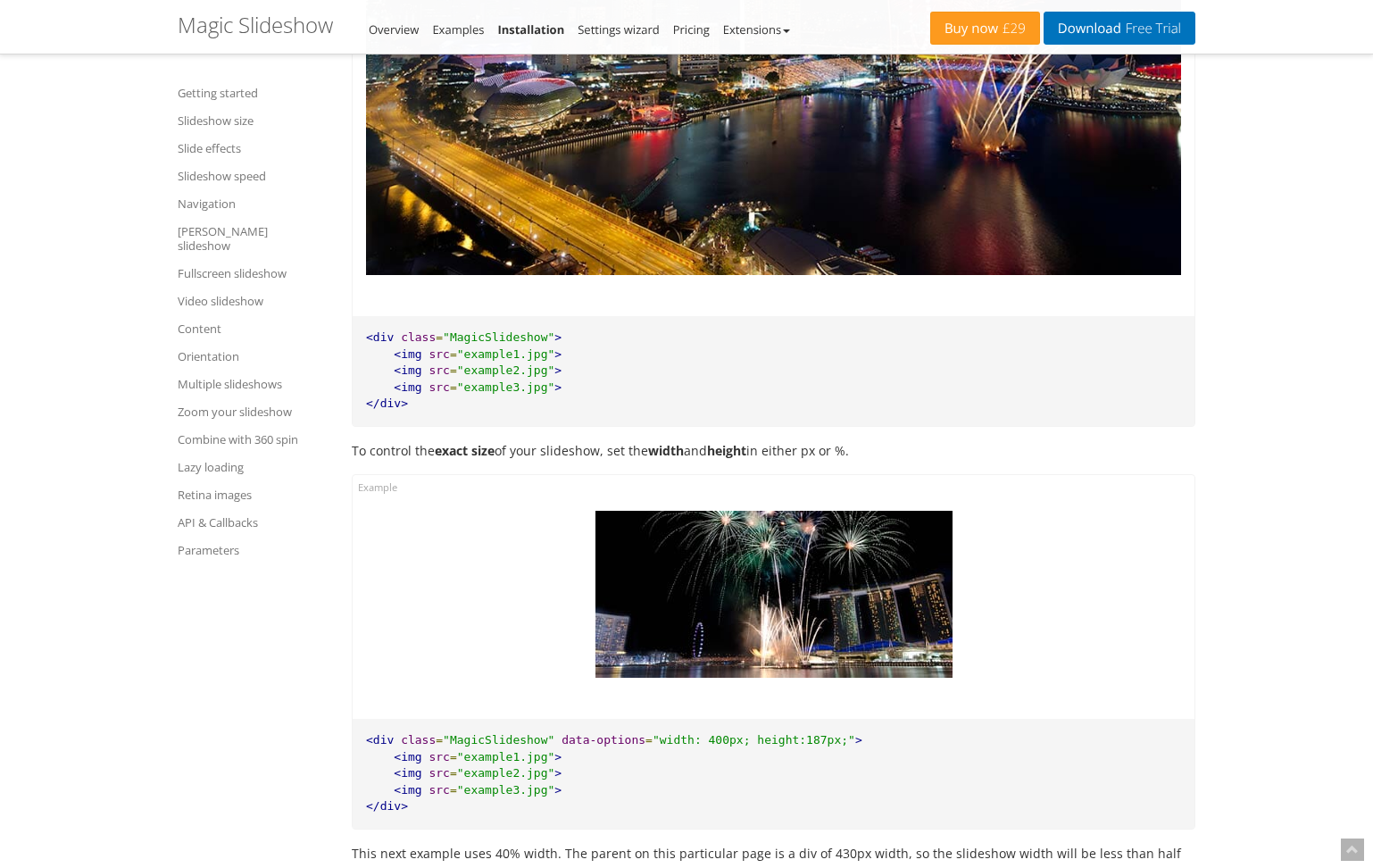
scroll to position [2074, 0]
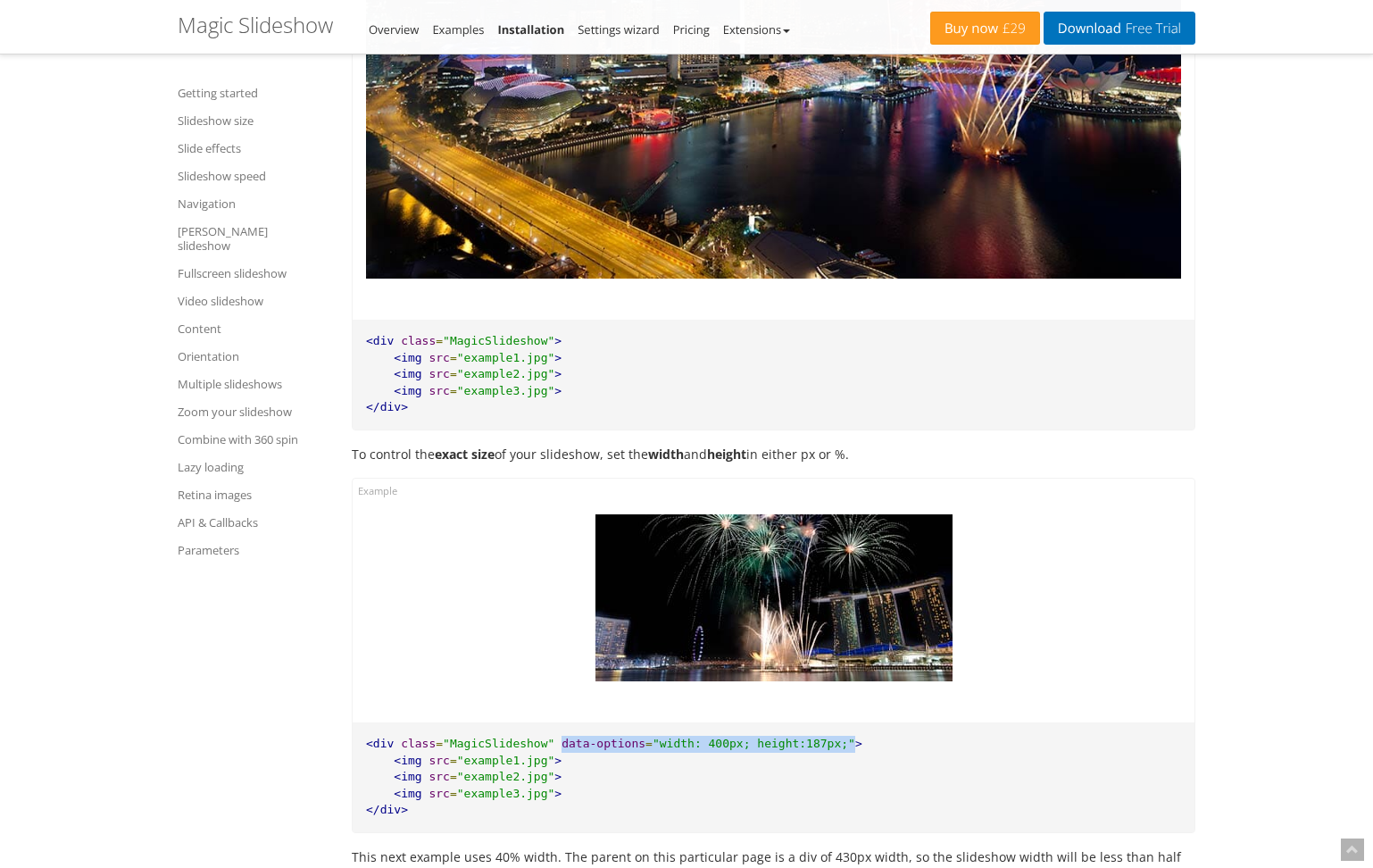
drag, startPoint x: 563, startPoint y: 745, endPoint x: 853, endPoint y: 742, distance: 290.0
click at [853, 742] on pre "<div class = "MagicSlideshow" data-options = "width: 400px; height:187px;" > <i…" at bounding box center [774, 776] width 842 height 109
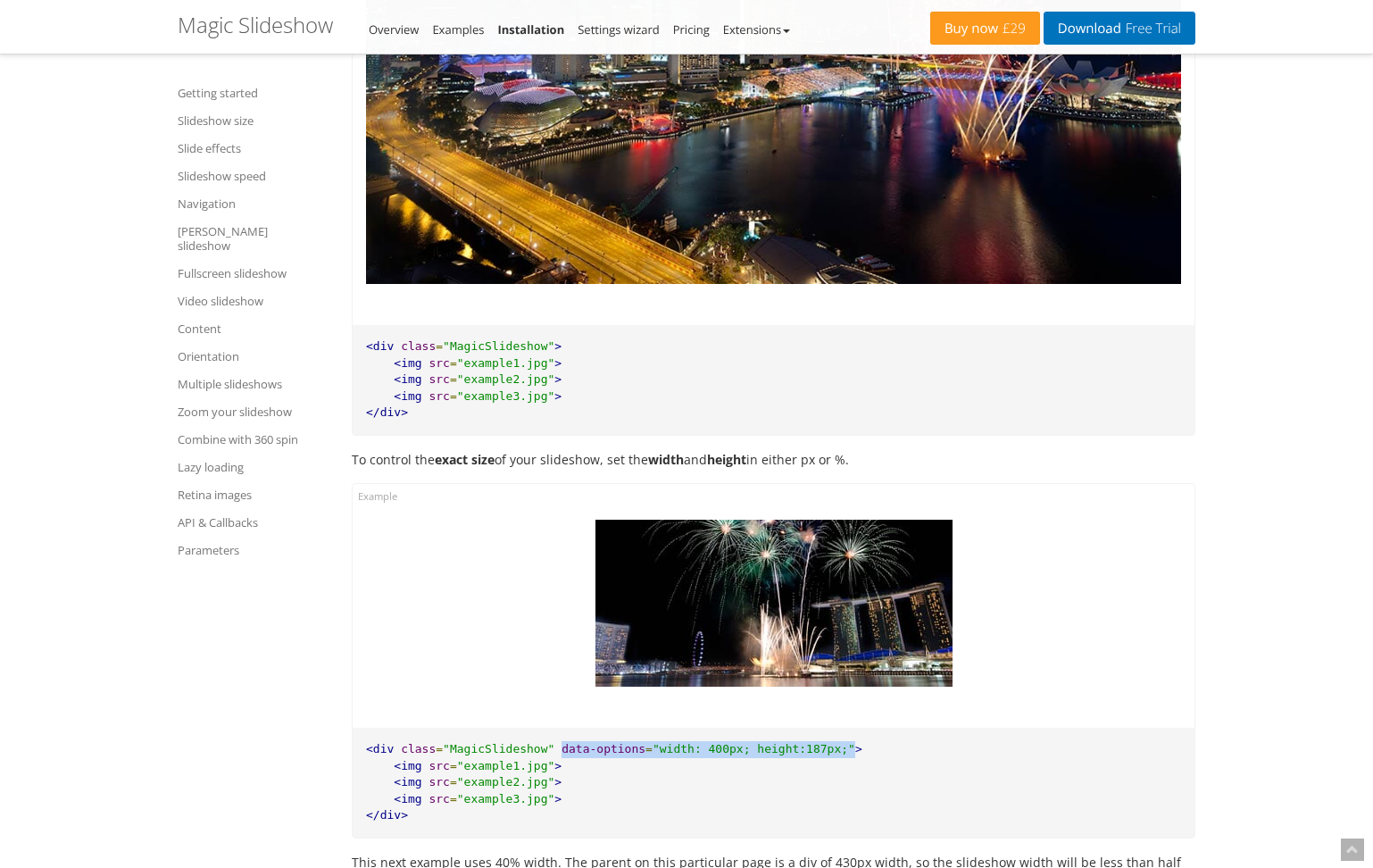
scroll to position [2064, 0]
copy pre "data-options = "width: 400px; height:187px;""
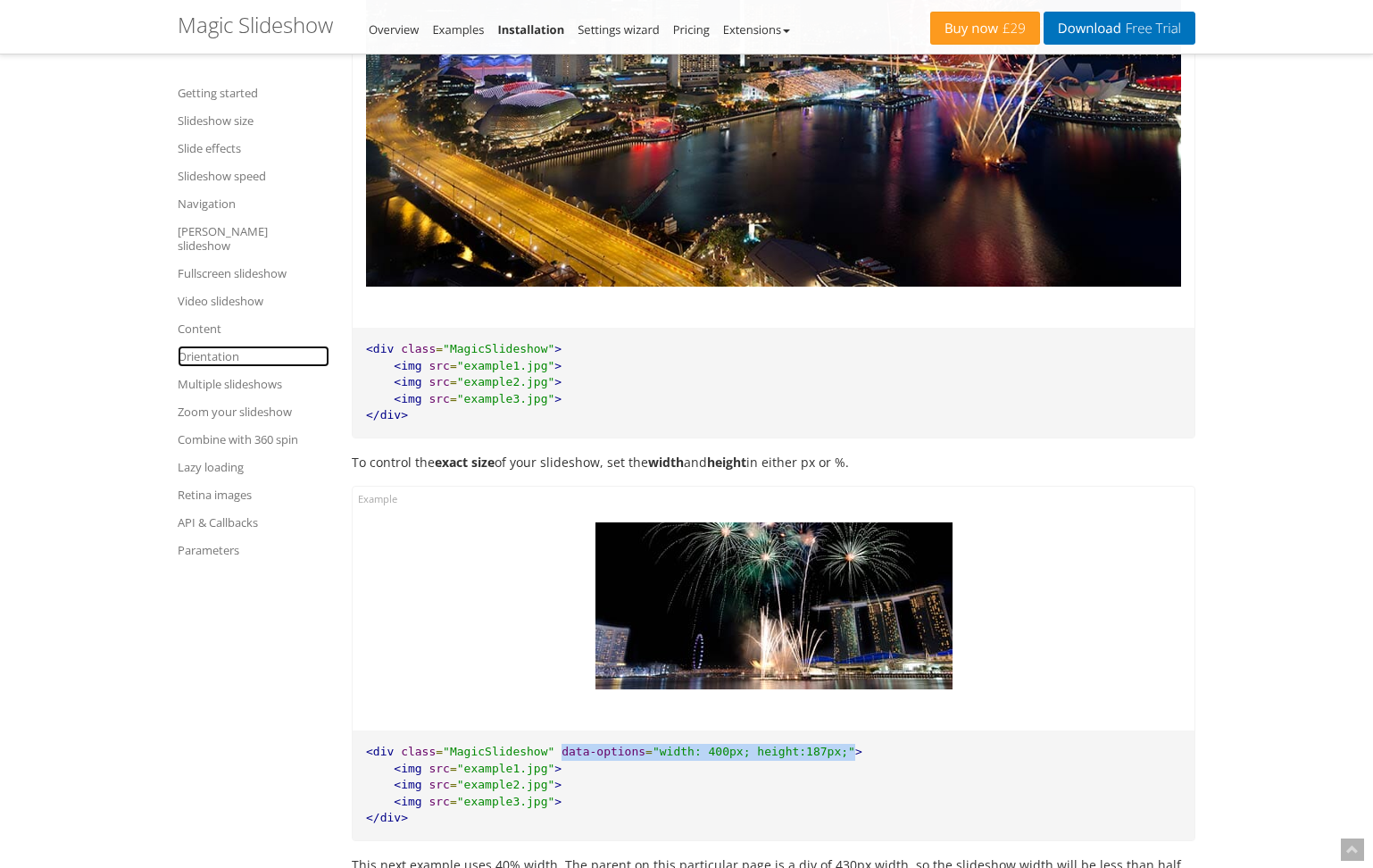
click at [212, 345] on link "Orientation" at bounding box center [253, 356] width 151 height 22
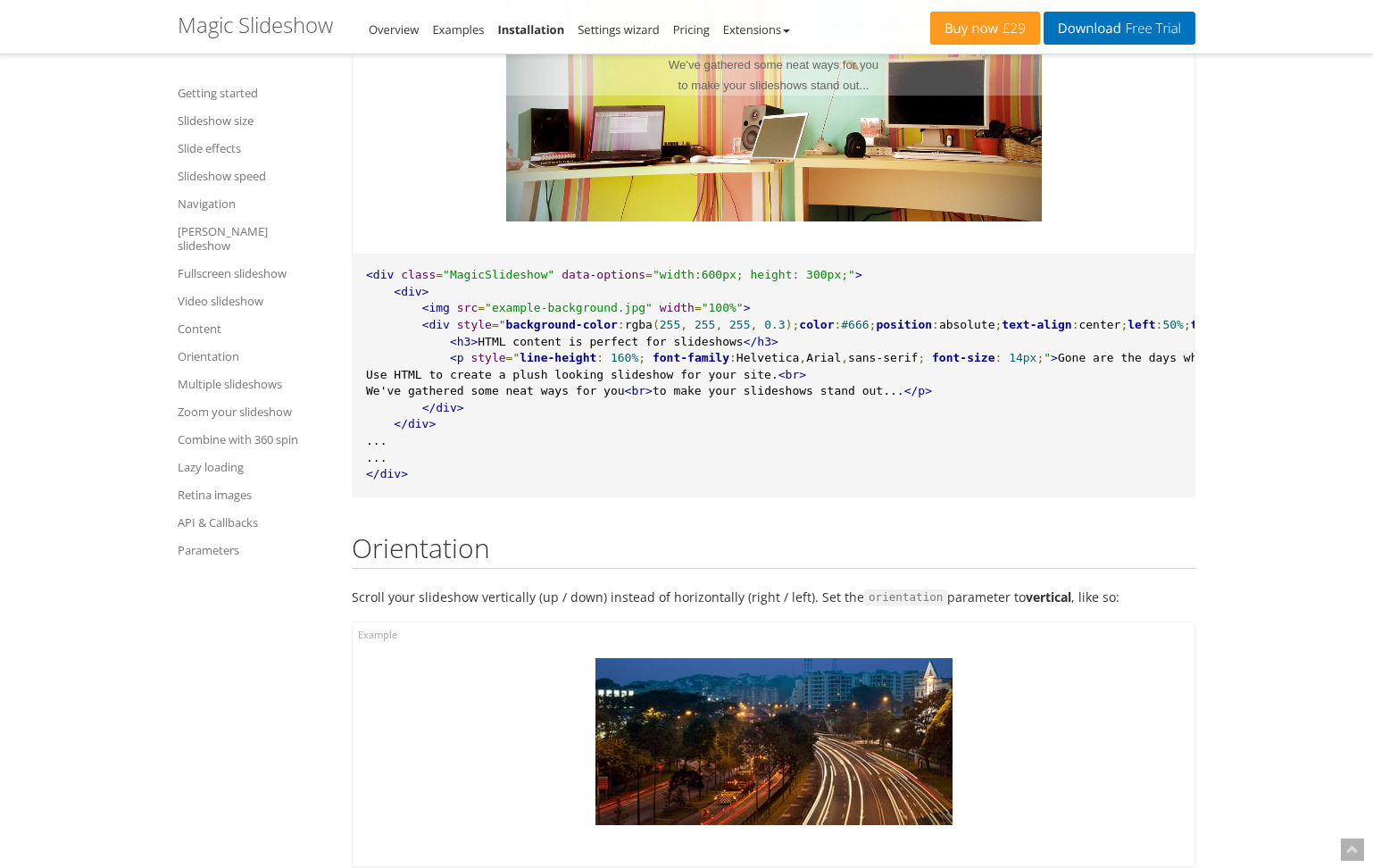
scroll to position [0, 4]
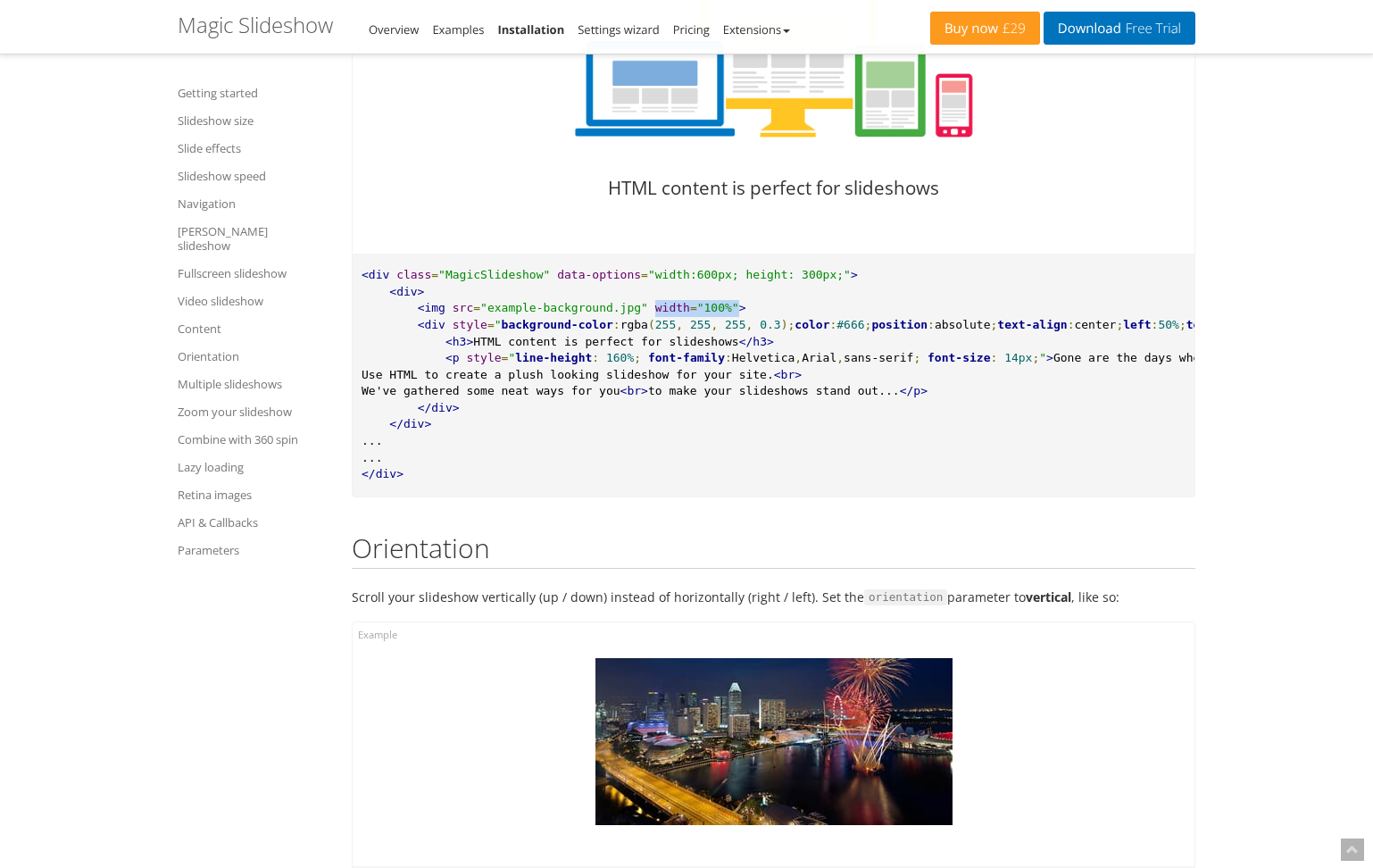
drag, startPoint x: 653, startPoint y: 281, endPoint x: 735, endPoint y: 277, distance: 82.1
click at [738, 277] on pre "<div class = "MagicSlideshow" data-options = "width:600px; height: 300px;" > <d…" at bounding box center [774, 374] width 842 height 242
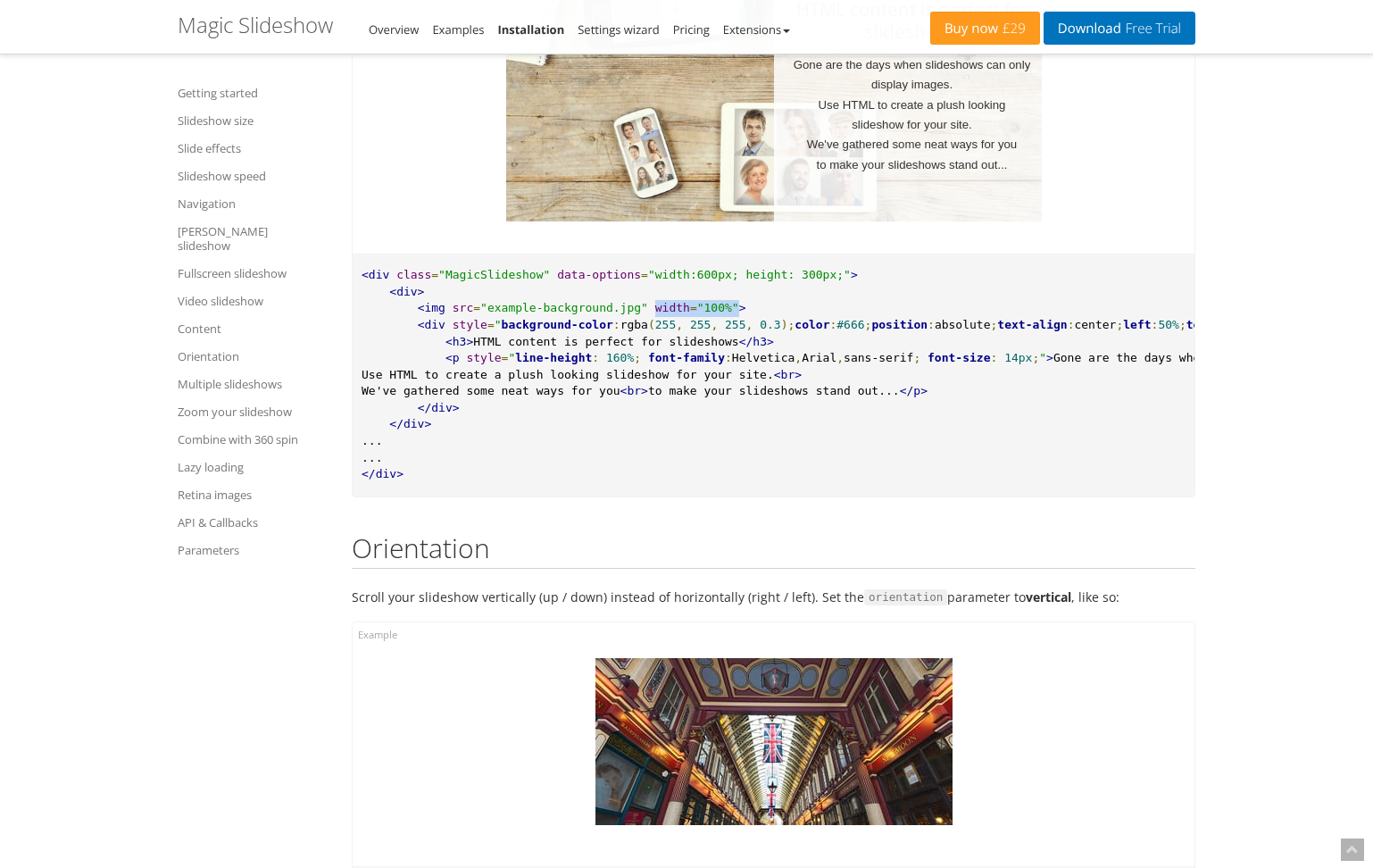
copy pre "width = "100%""
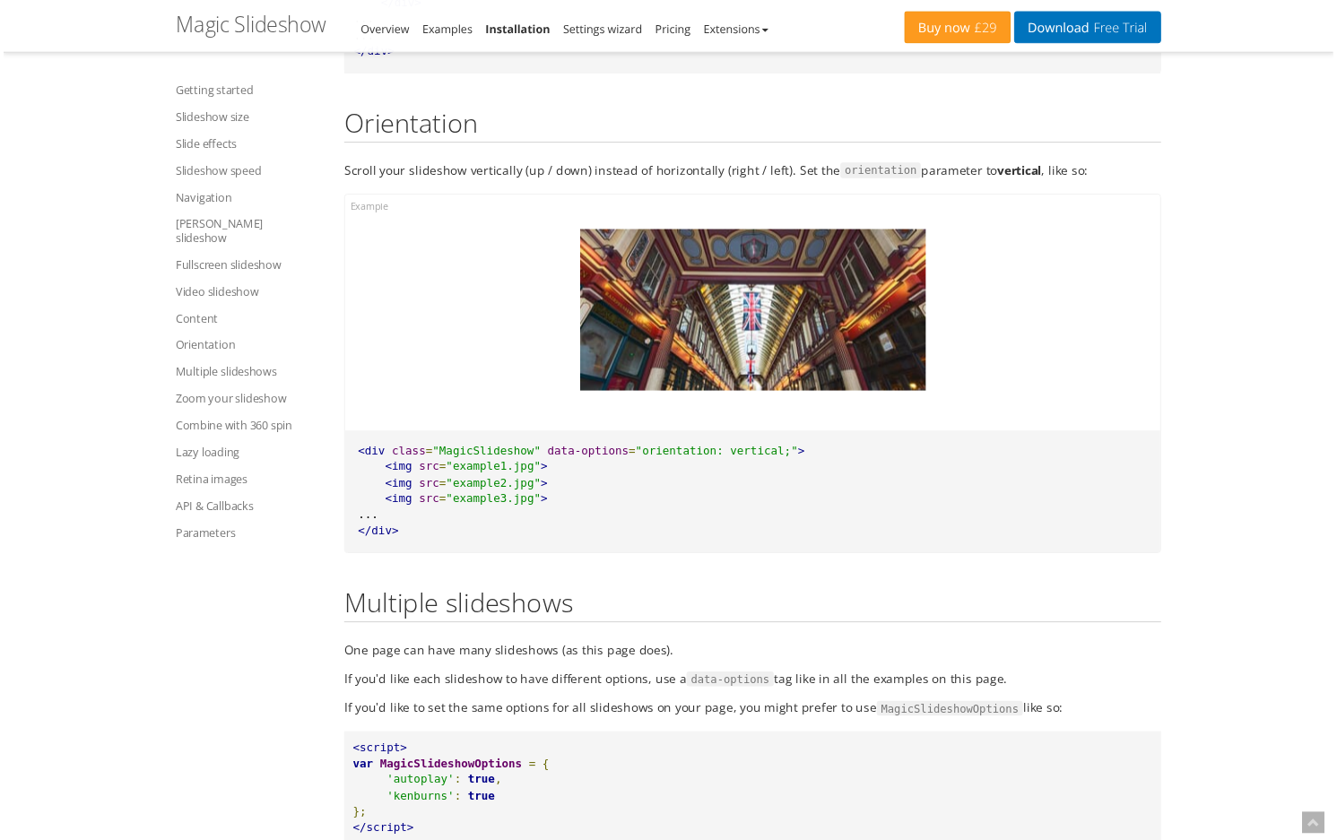
scroll to position [19208, 0]
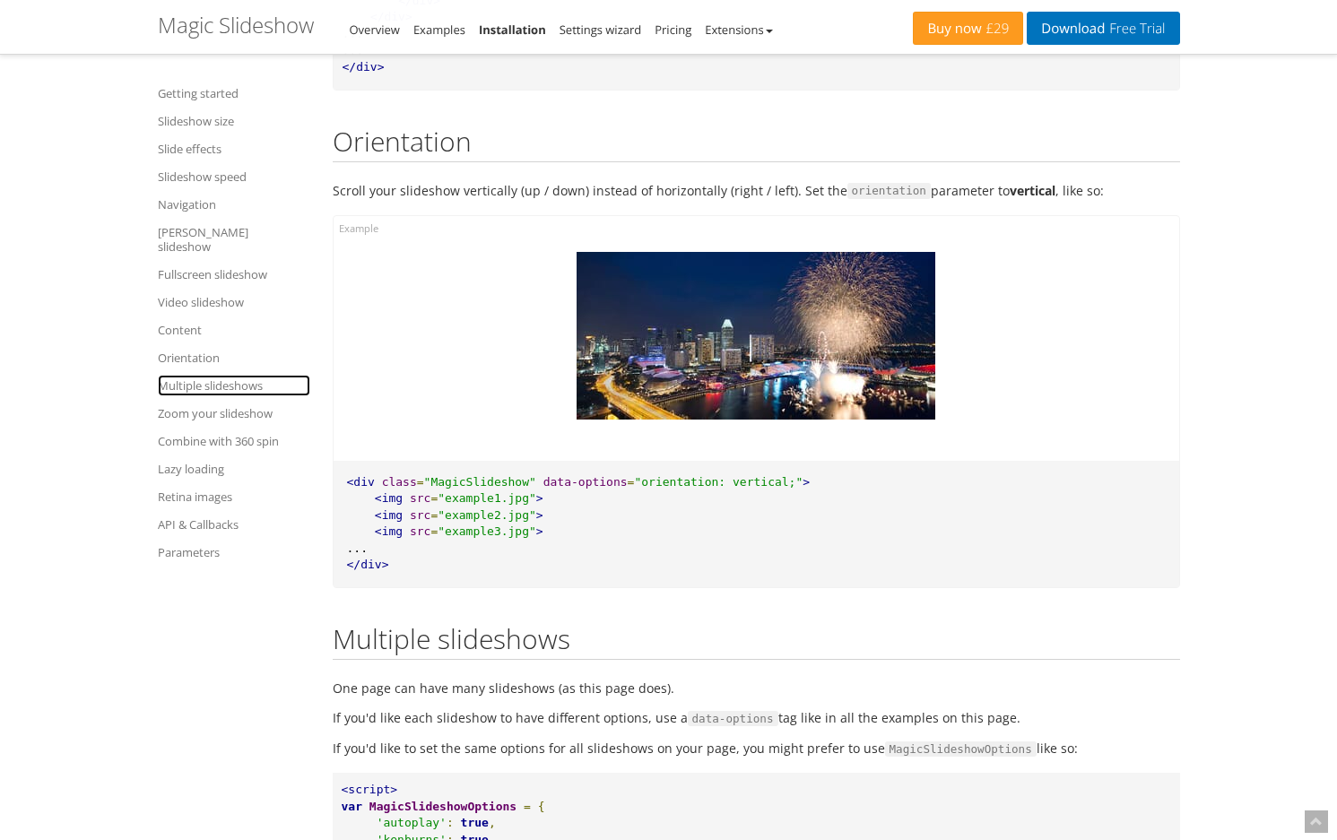
click at [210, 375] on link "Multiple slideshows" at bounding box center [234, 386] width 152 height 22
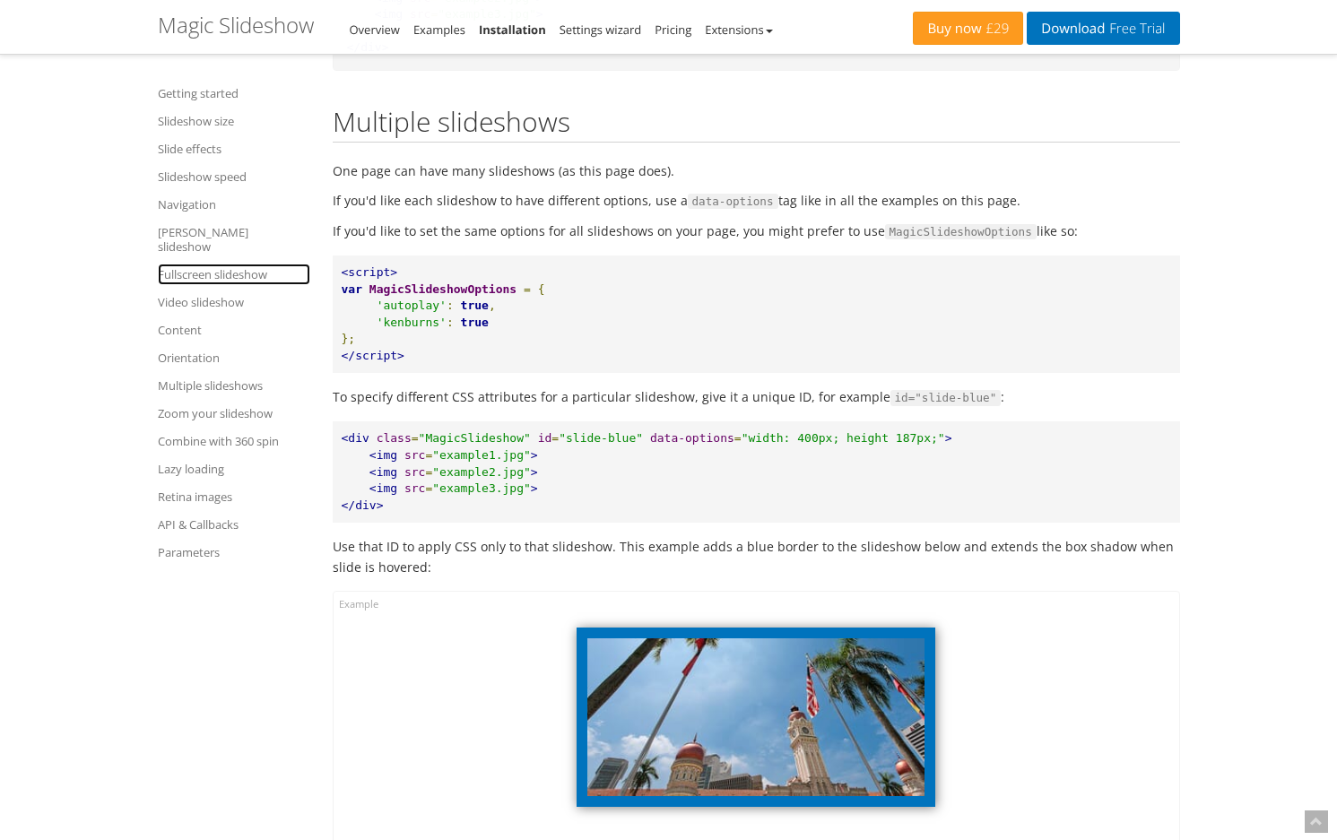
click at [197, 264] on link "Fullscreen slideshow" at bounding box center [234, 275] width 152 height 22
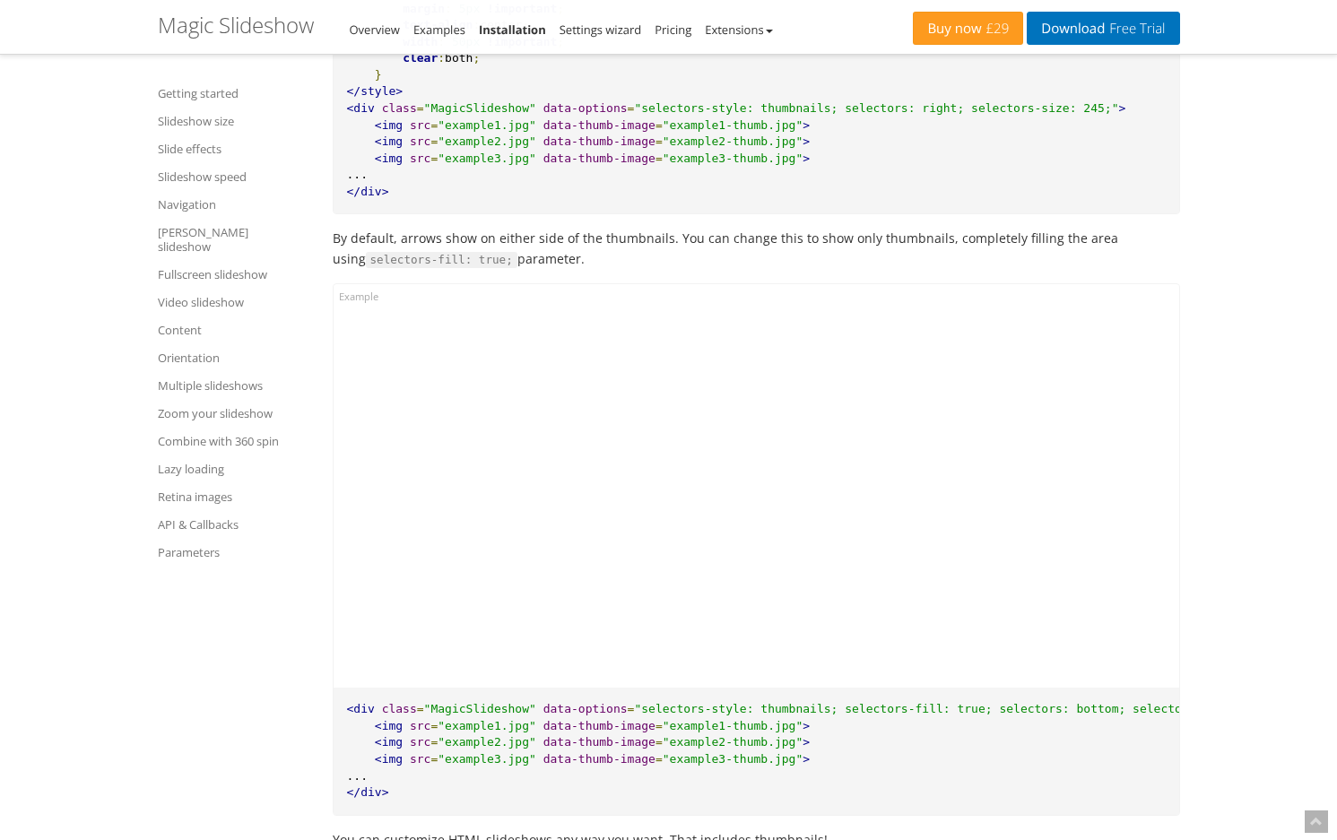
scroll to position [8701, 0]
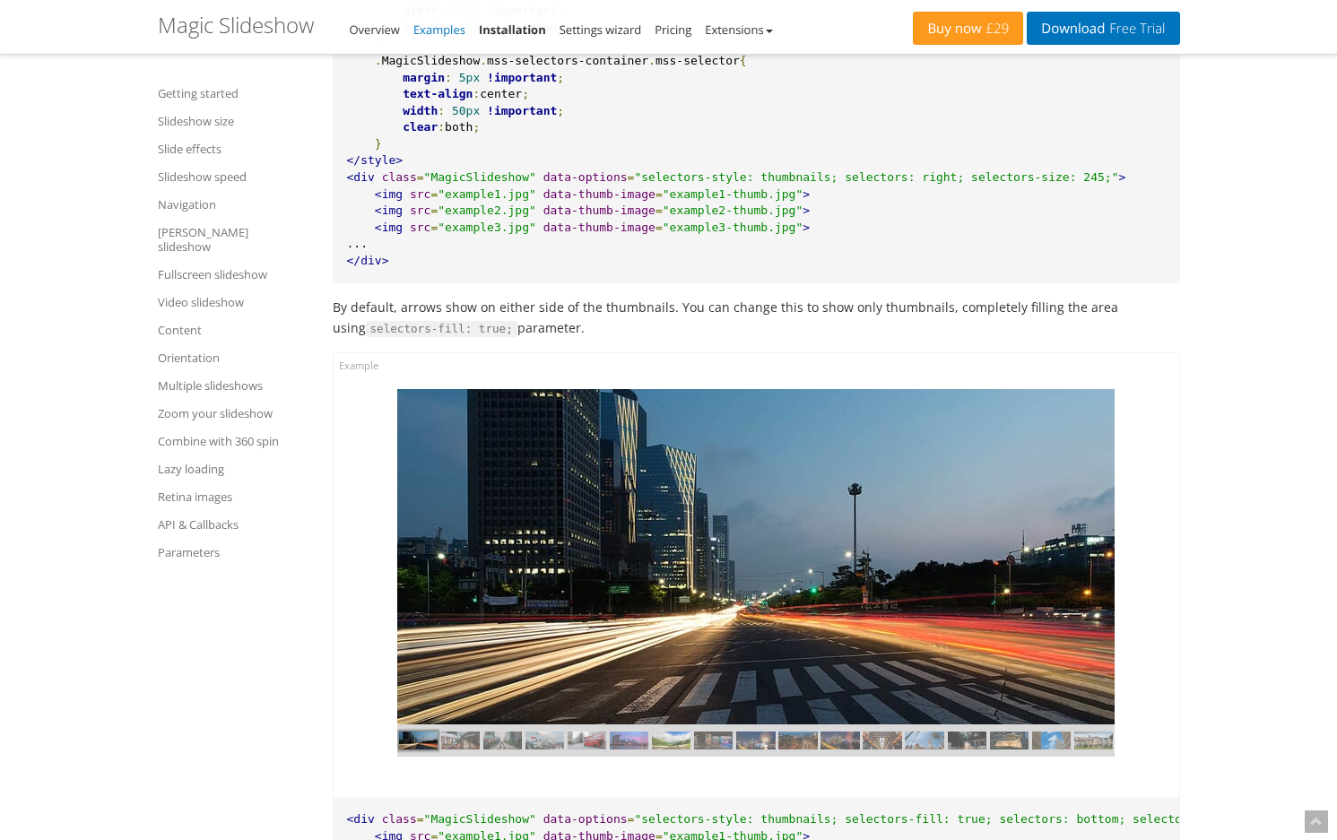
click at [448, 30] on link "Examples" at bounding box center [439, 30] width 52 height 16
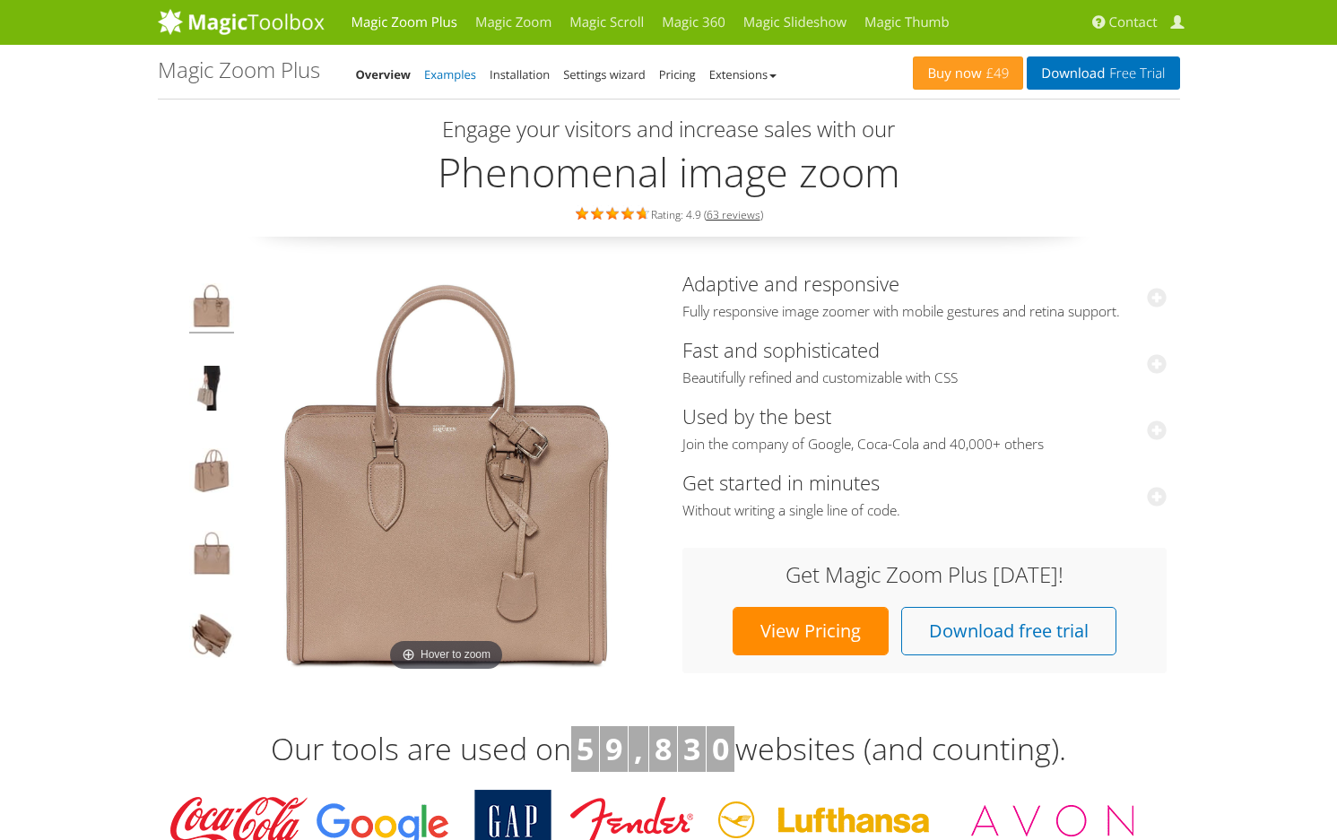
click at [449, 75] on link "Examples" at bounding box center [450, 74] width 52 height 16
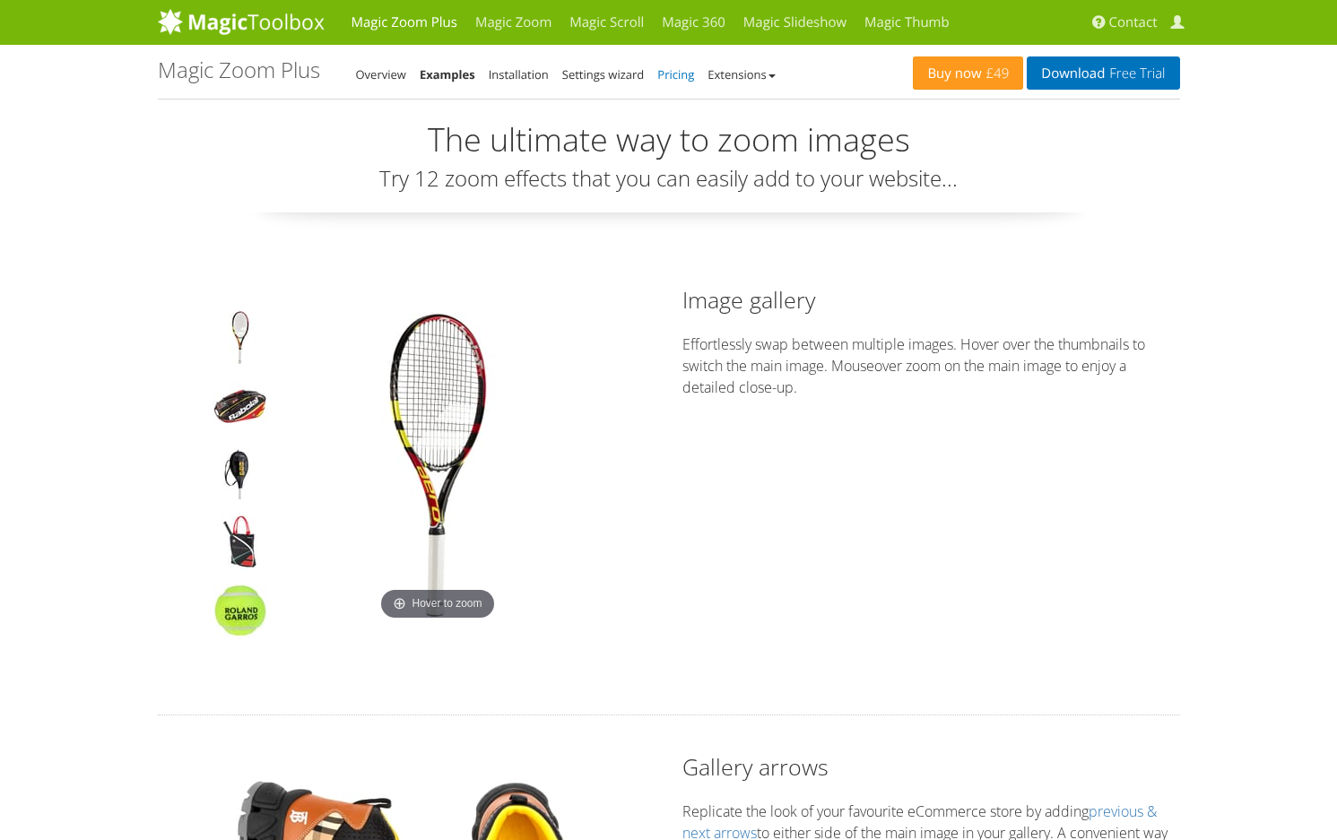
click at [677, 74] on link "Pricing" at bounding box center [675, 74] width 37 height 16
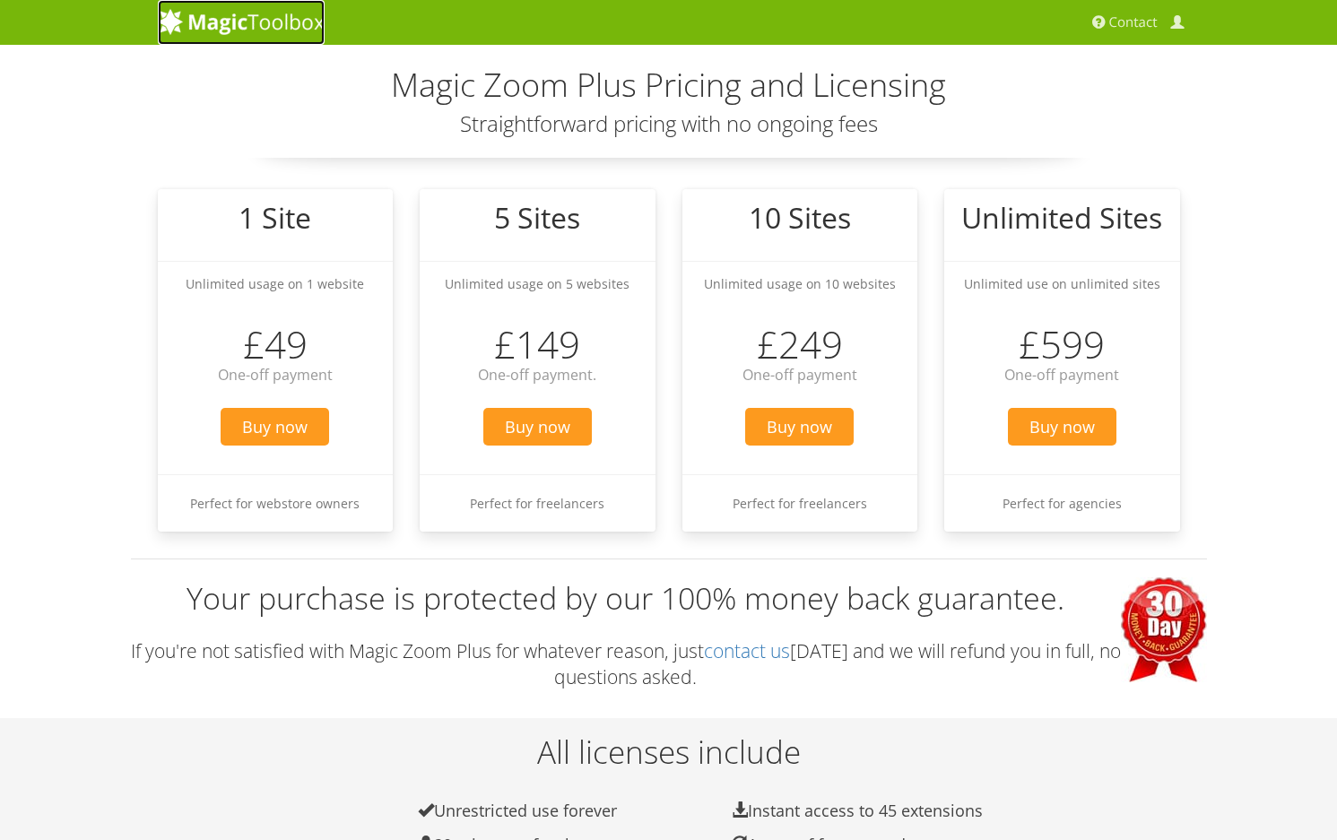
click at [229, 23] on img at bounding box center [241, 21] width 167 height 27
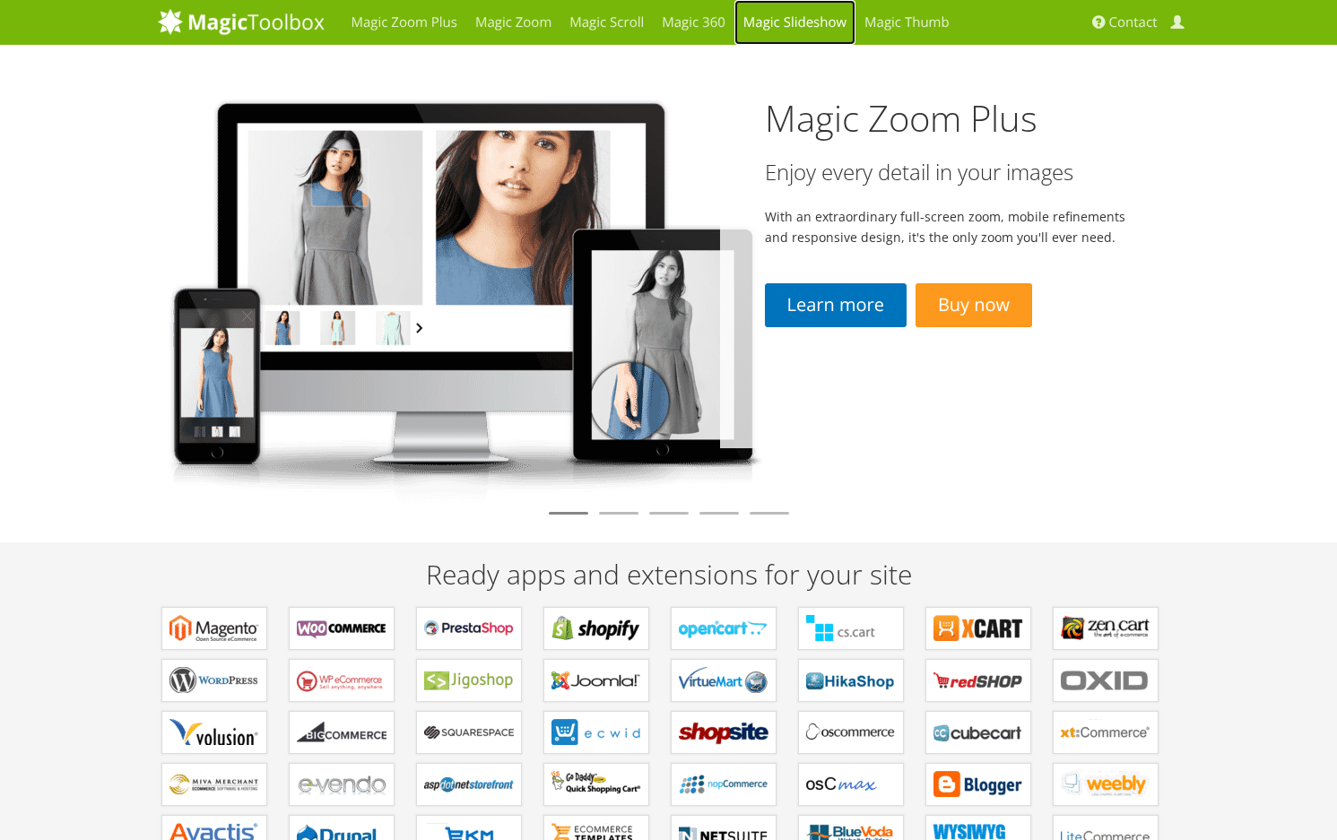
click at [802, 22] on link "Magic Slideshow" at bounding box center [794, 22] width 121 height 45
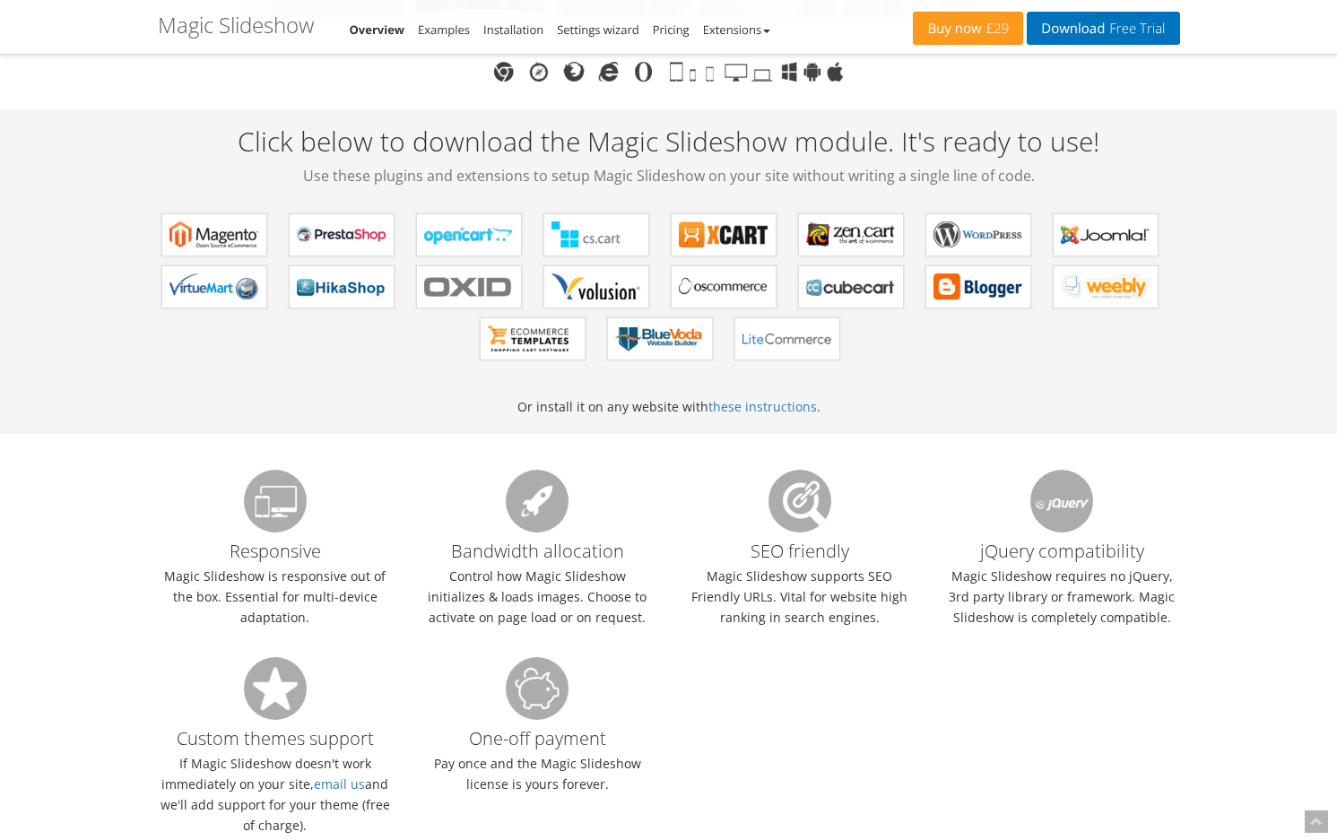
scroll to position [800, 0]
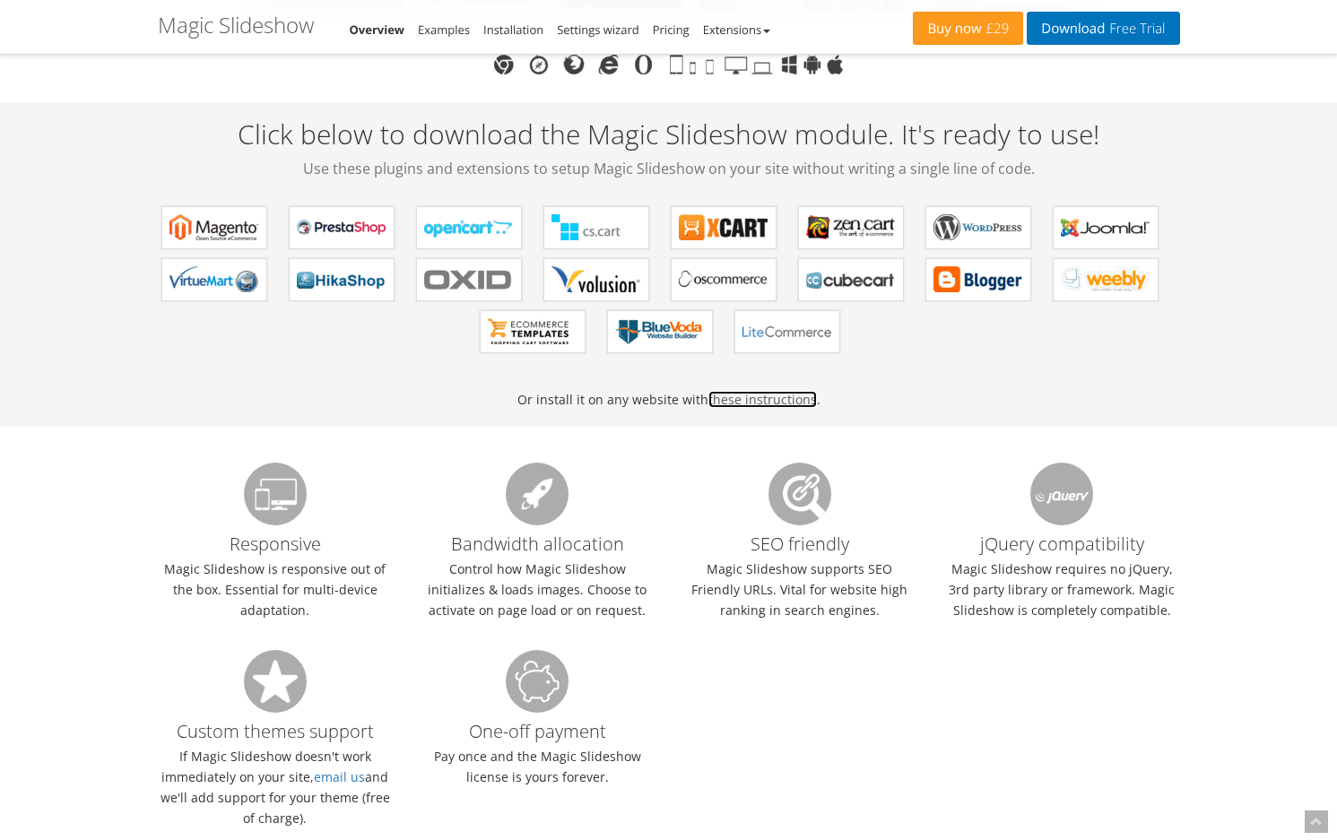
click at [768, 401] on link "these instructions" at bounding box center [762, 399] width 108 height 17
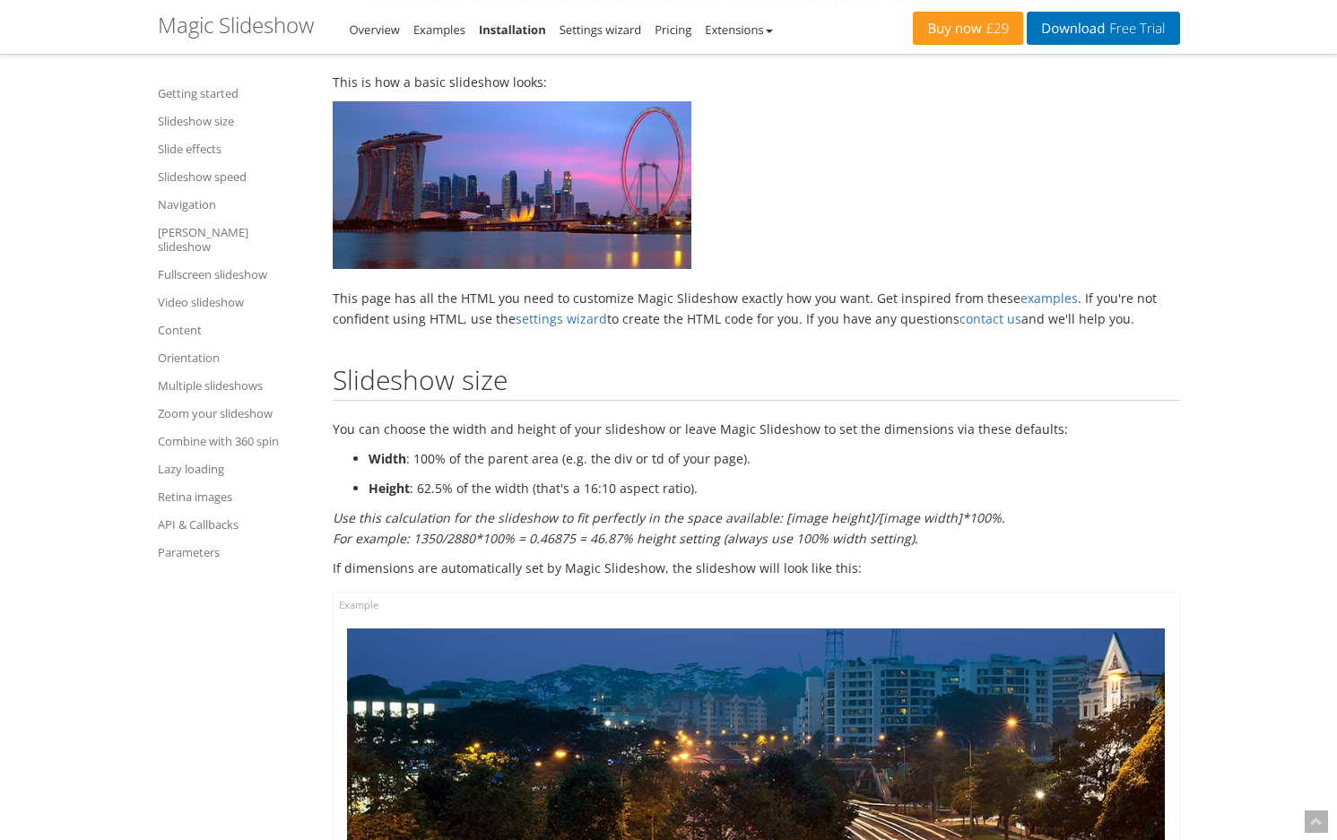
scroll to position [1349, 0]
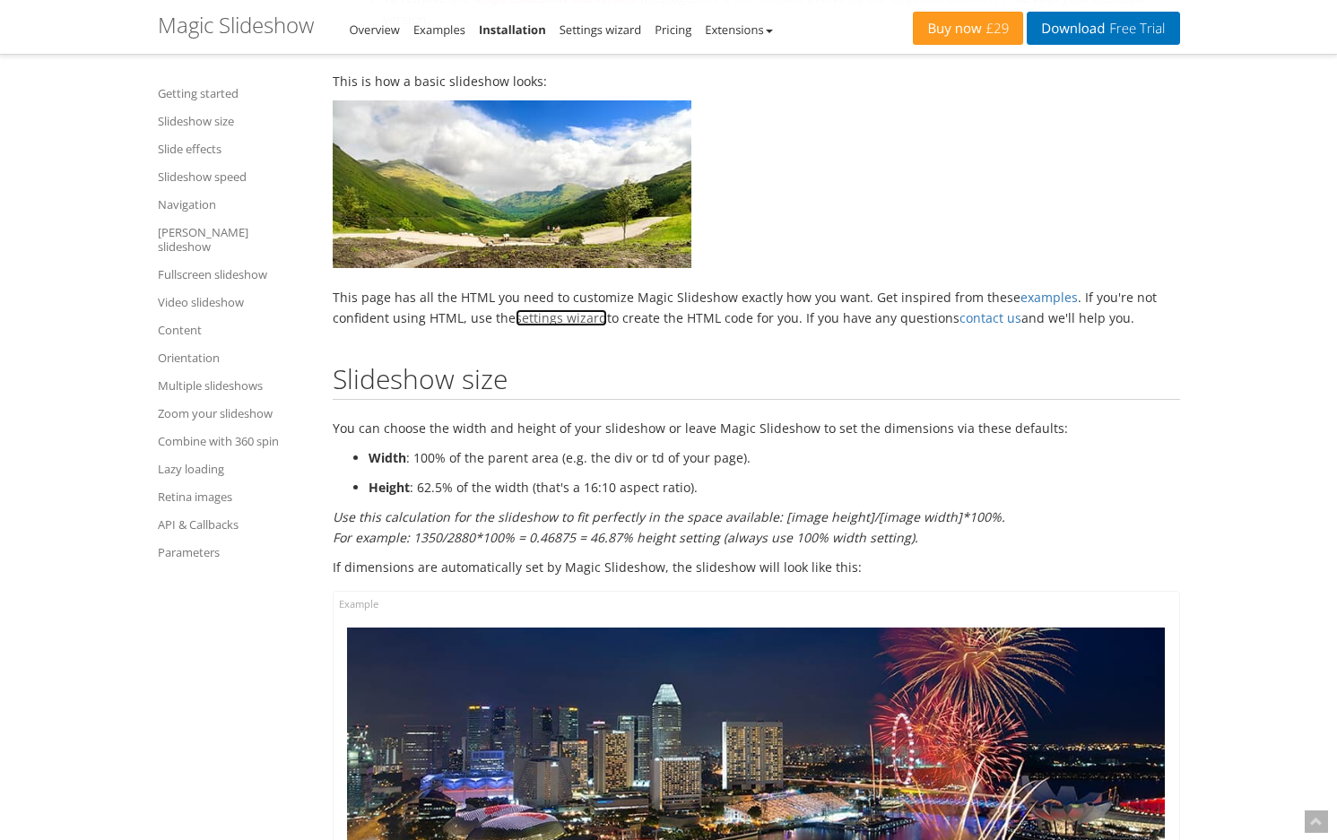
click at [572, 324] on link "settings wizard" at bounding box center [561, 317] width 91 height 17
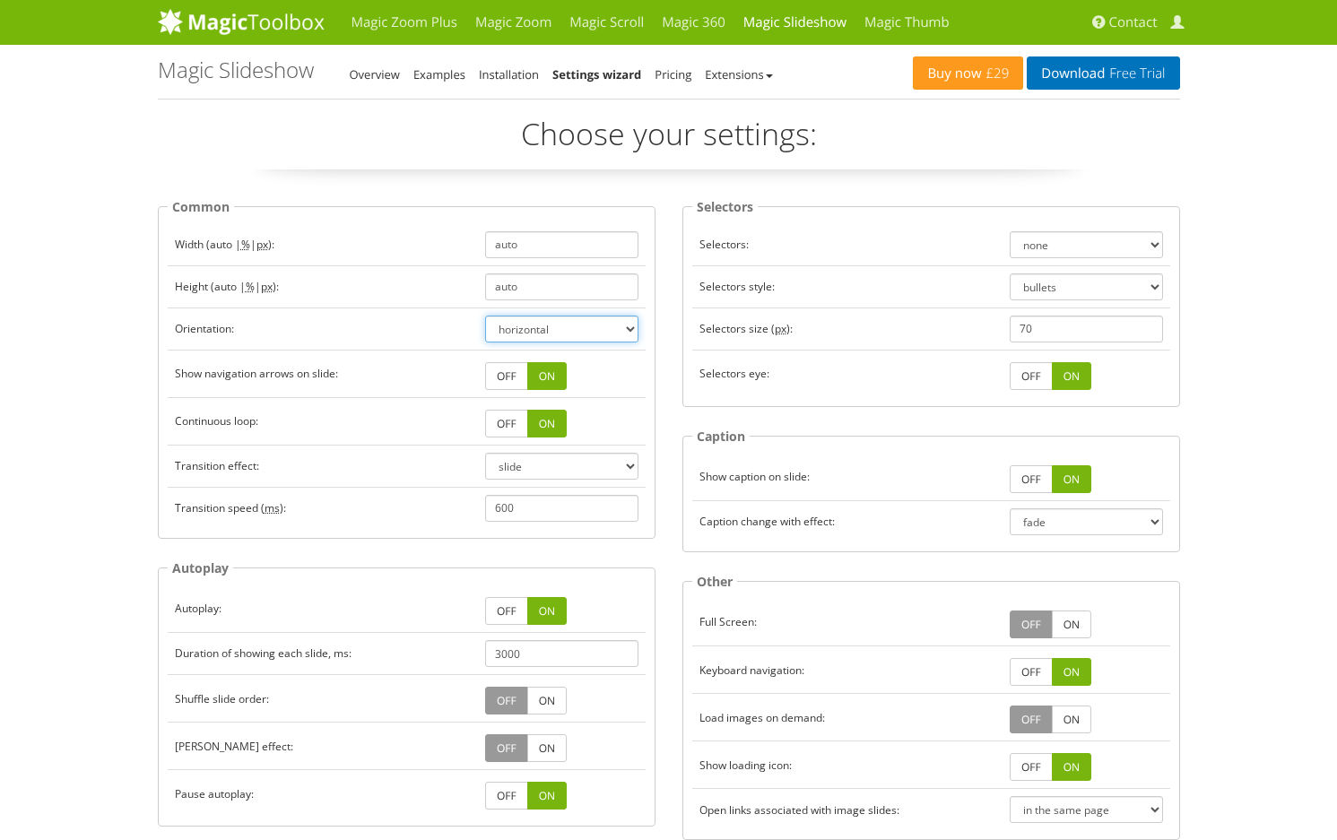
click at [628, 325] on select "horizontal vertical" at bounding box center [561, 329] width 153 height 27
select select "vertical"
click at [485, 316] on select "horizontal vertical" at bounding box center [561, 329] width 153 height 27
click at [1152, 283] on select "bullets thumbnails" at bounding box center [1086, 286] width 153 height 27
click at [1045, 328] on input "70" at bounding box center [1086, 329] width 153 height 27
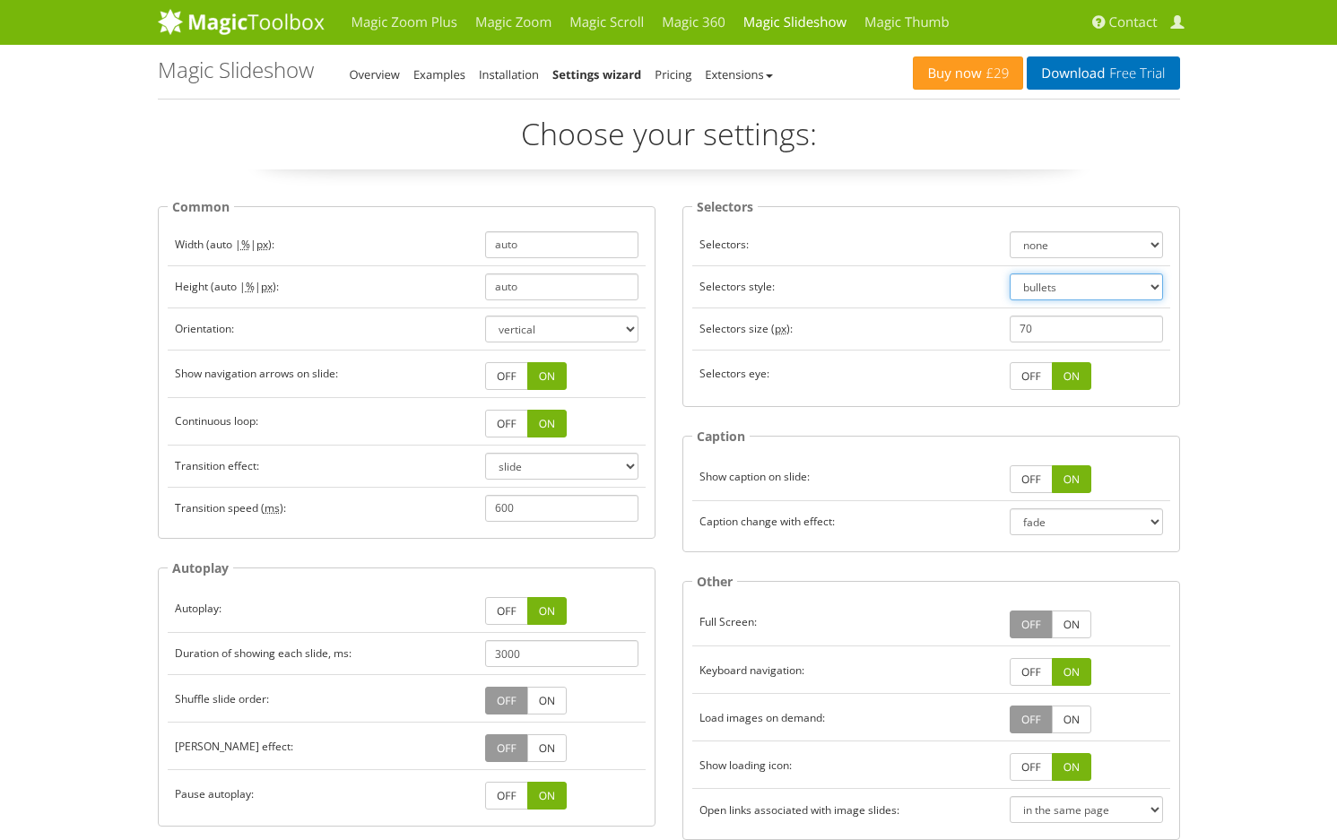
click at [1153, 284] on select "bullets thumbnails" at bounding box center [1086, 286] width 153 height 27
select select "thumbnails"
click at [1010, 273] on select "bullets thumbnails" at bounding box center [1086, 286] width 153 height 27
drag, startPoint x: 1041, startPoint y: 327, endPoint x: 1013, endPoint y: 327, distance: 27.8
click at [1013, 327] on input "70" at bounding box center [1086, 329] width 153 height 27
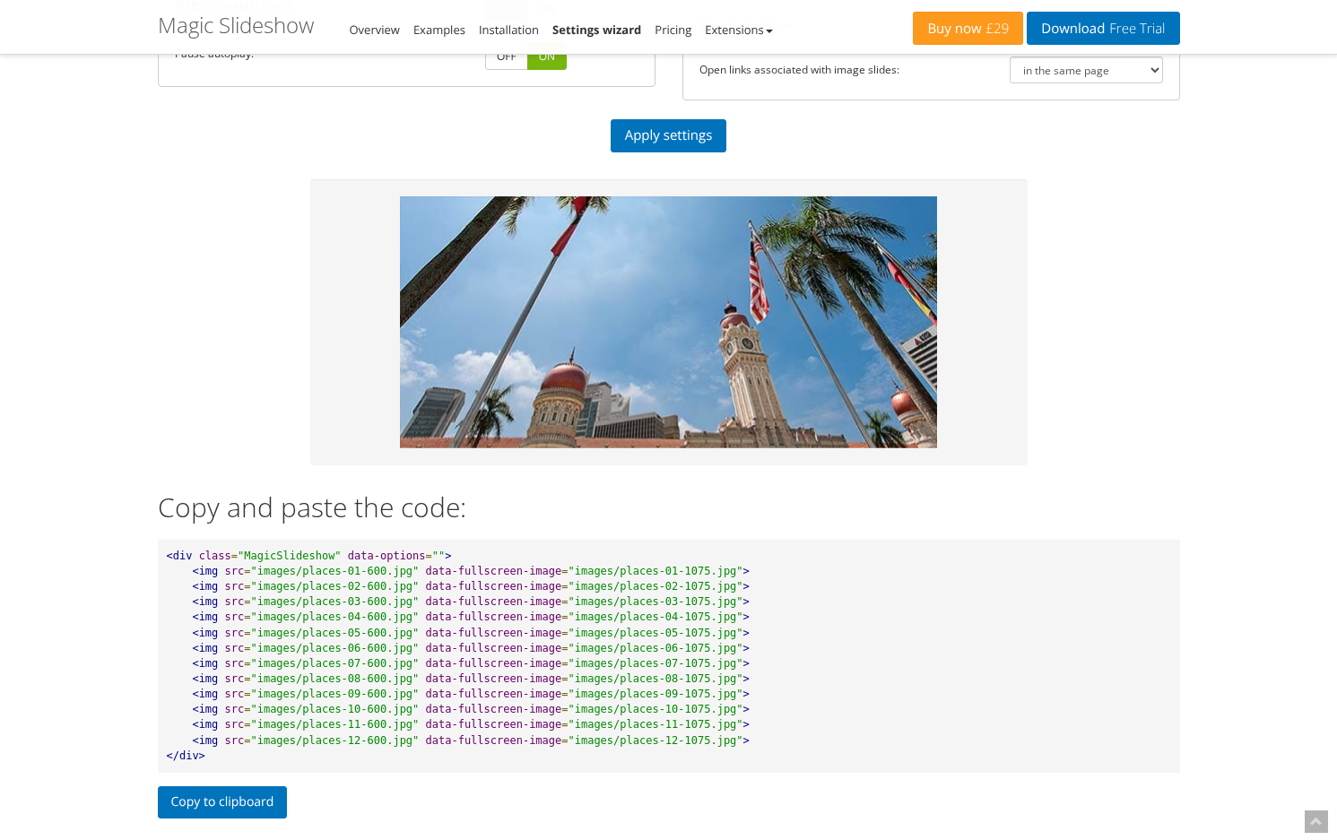
scroll to position [737, 0]
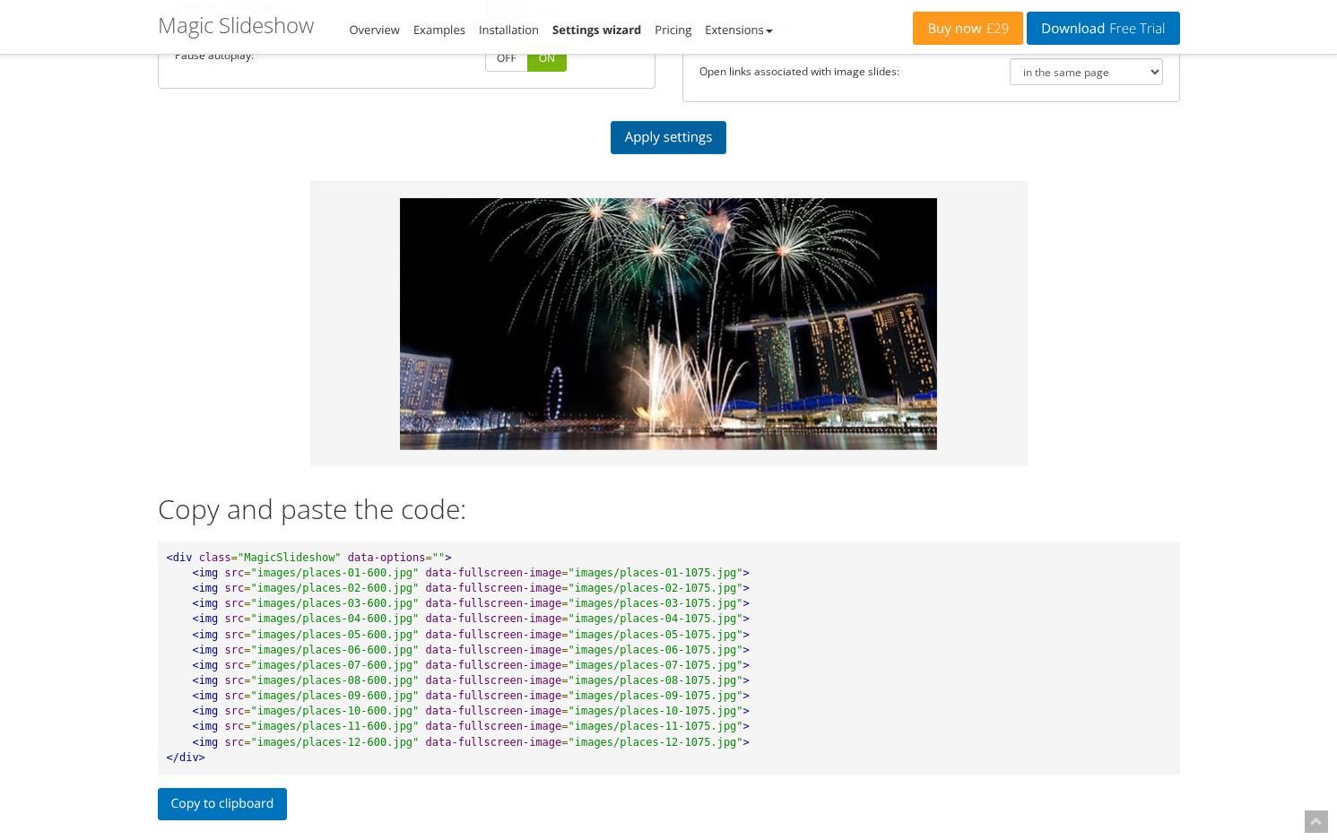
type input "100"
click at [664, 140] on link "Apply settings" at bounding box center [669, 137] width 117 height 33
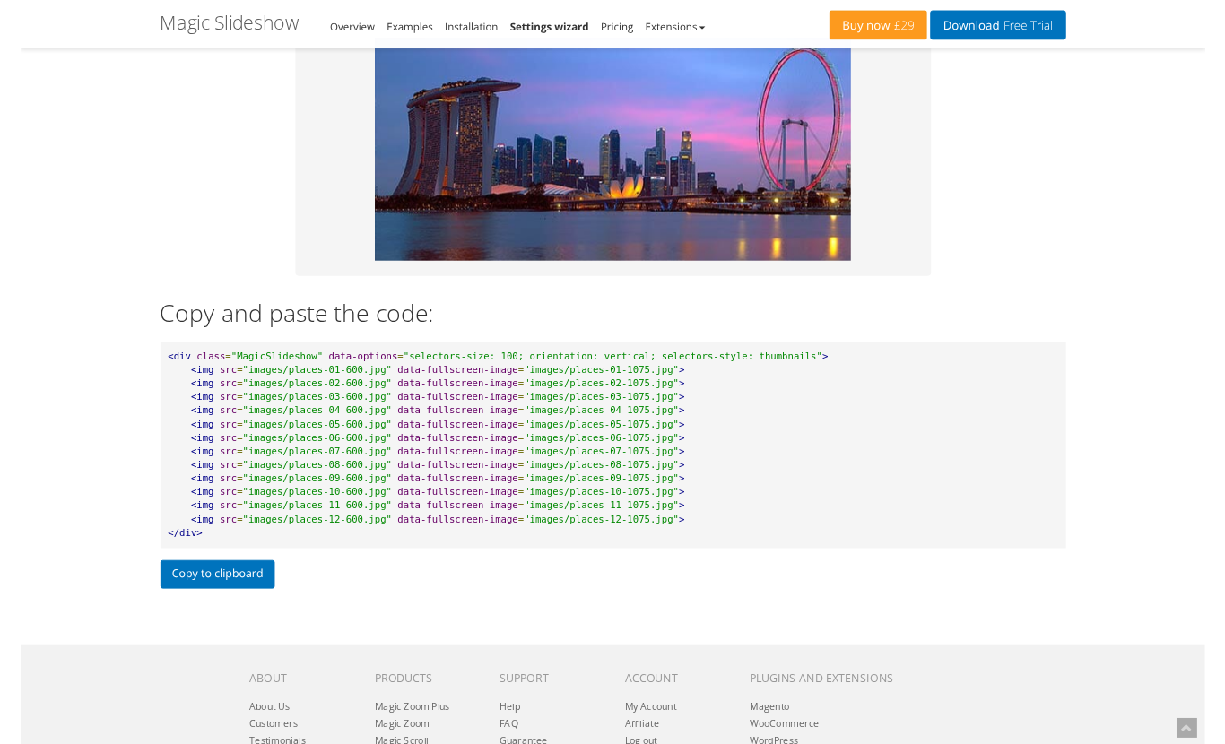
scroll to position [894, 0]
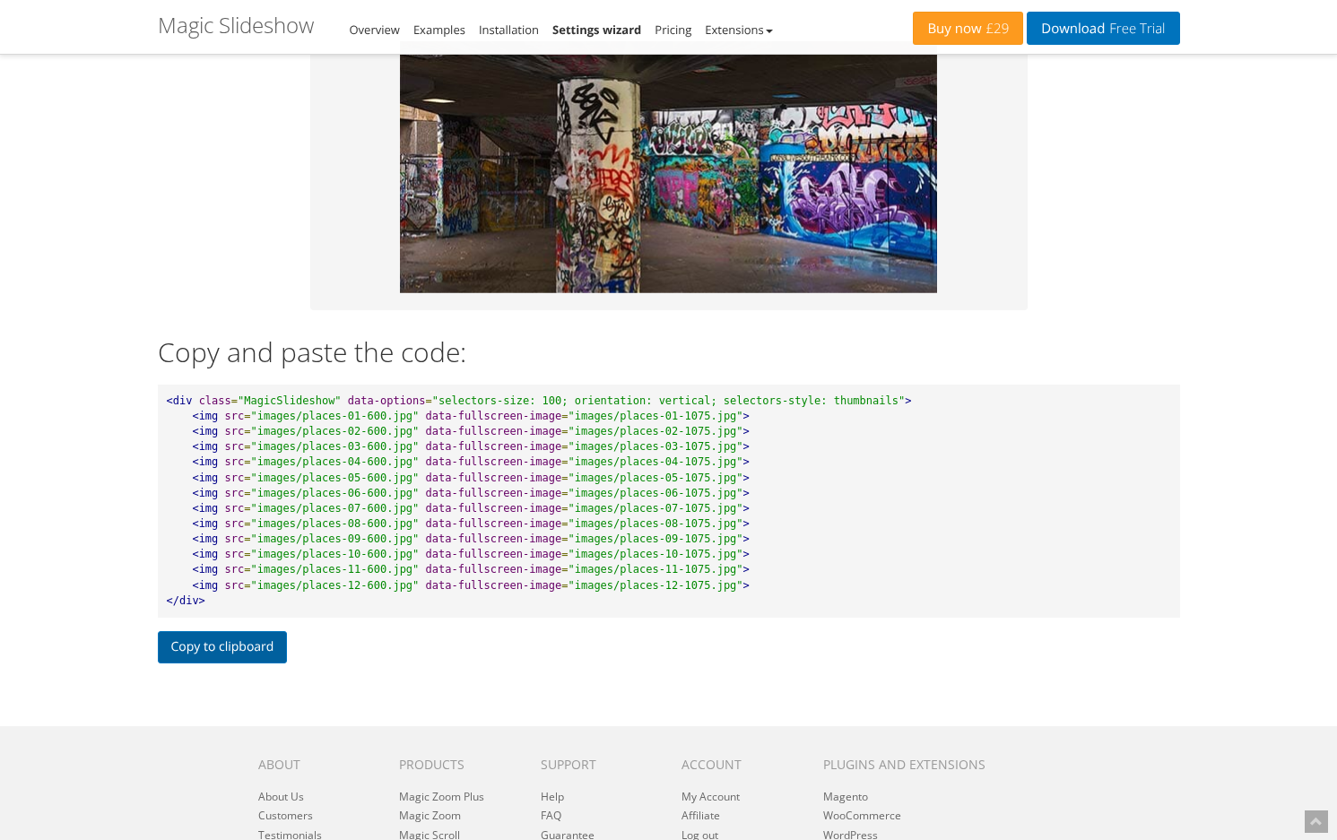
click at [218, 647] on button "Copy to clipboard" at bounding box center [223, 647] width 130 height 32
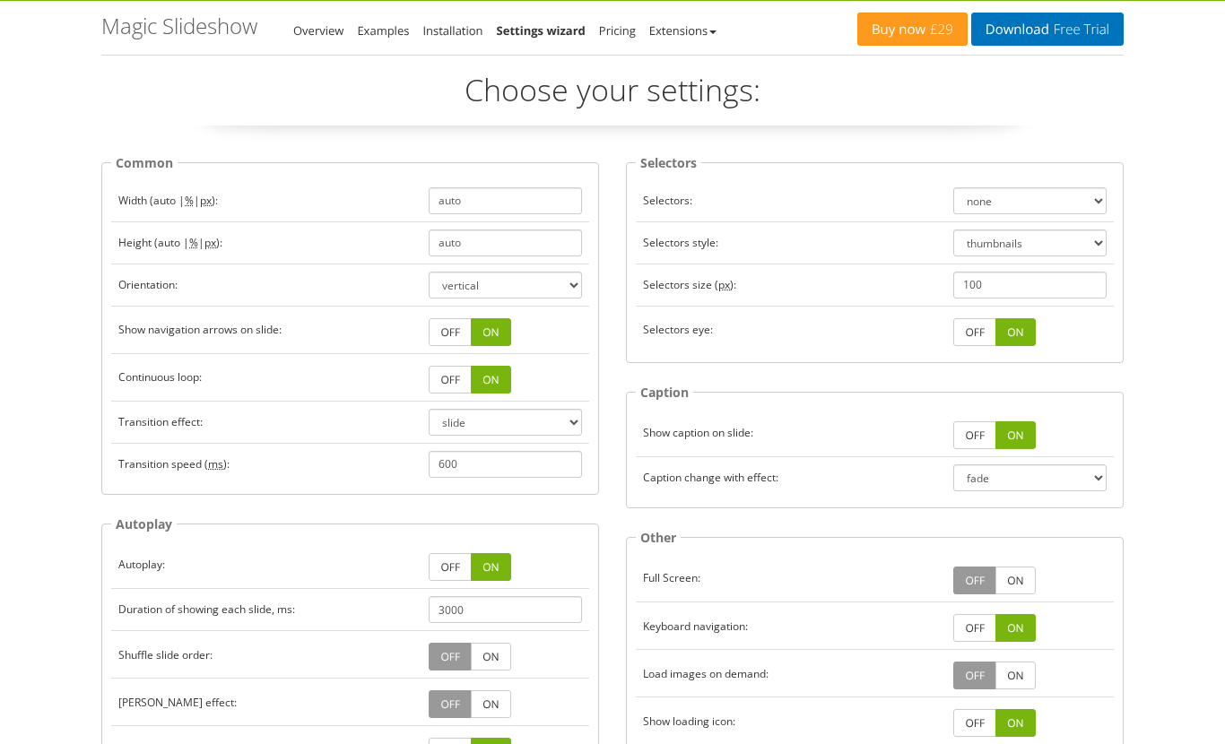
scroll to position [48, 0]
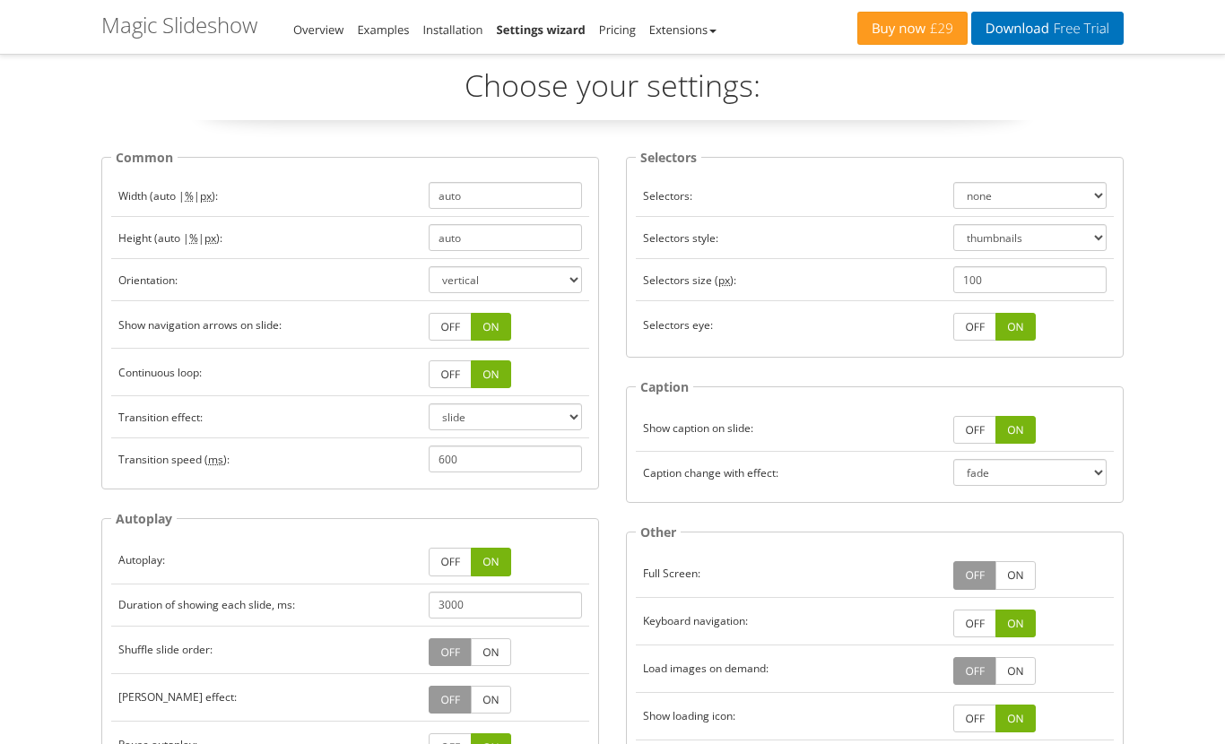
click at [975, 429] on link "OFF" at bounding box center [974, 430] width 43 height 28
click at [1017, 427] on link "ON" at bounding box center [1014, 430] width 39 height 28
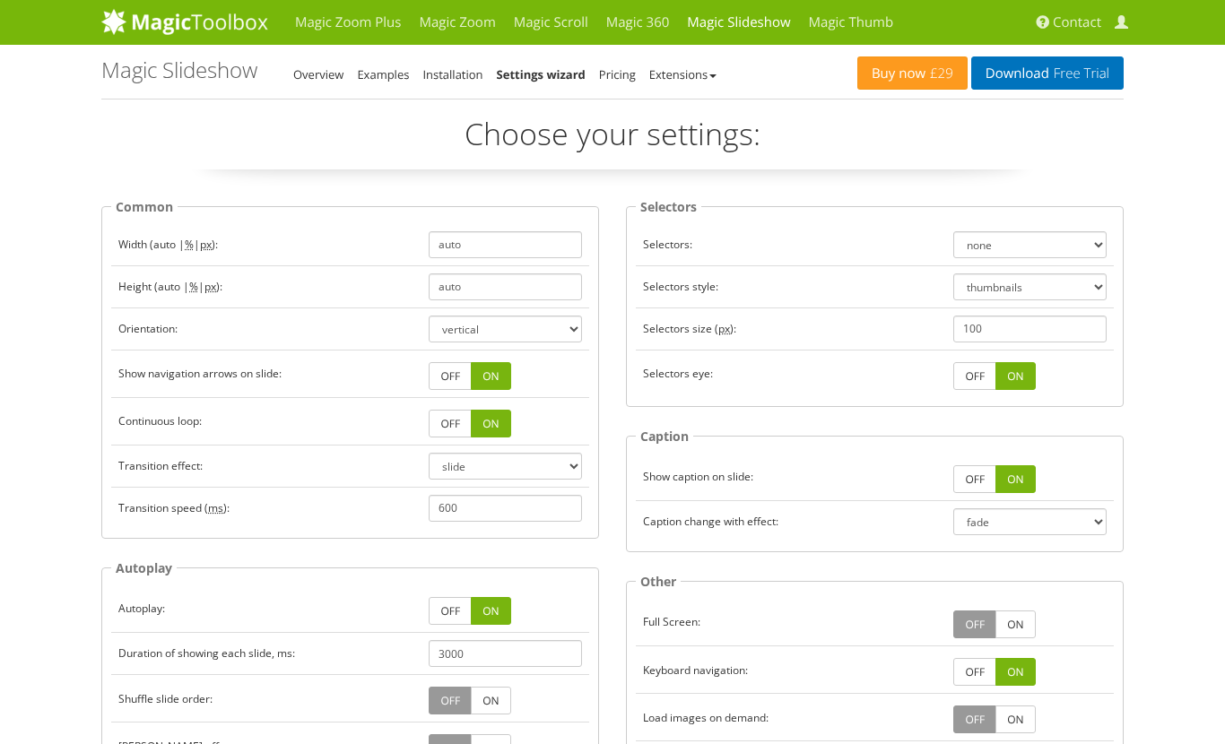
scroll to position [2, 0]
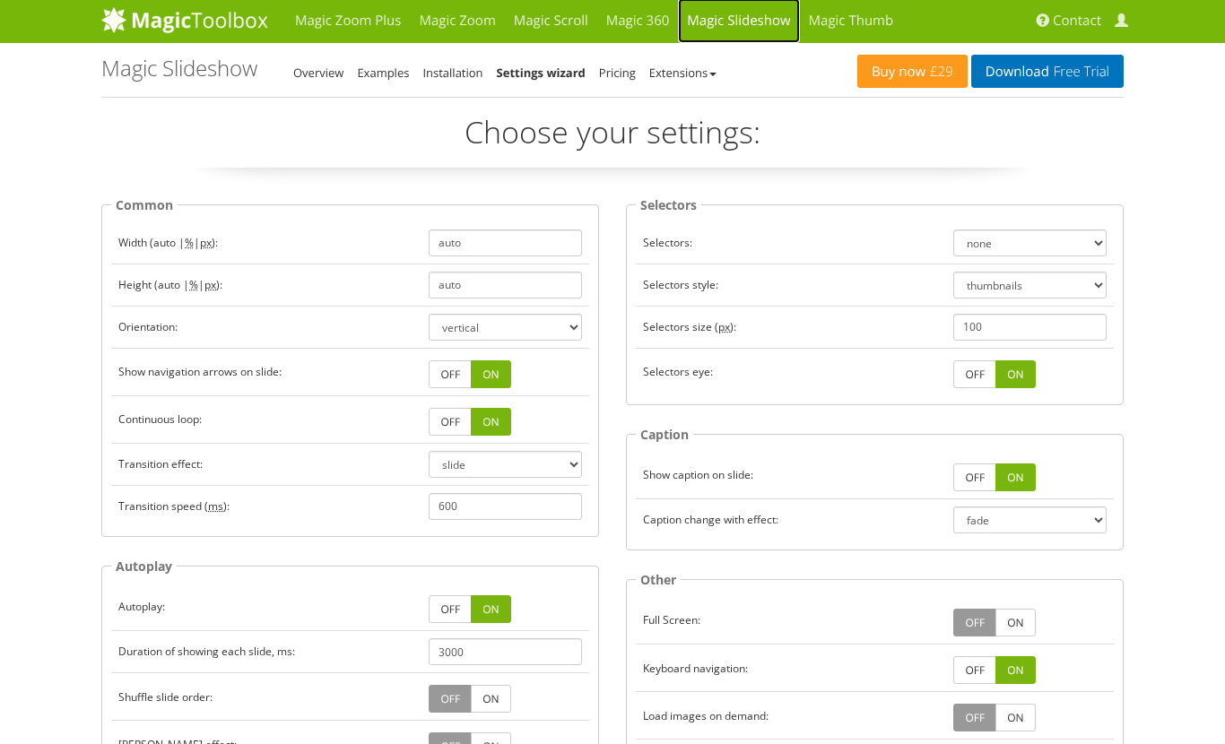
click at [739, 21] on link "Magic Slideshow" at bounding box center [738, 20] width 121 height 45
